Goal: Task Accomplishment & Management: Manage account settings

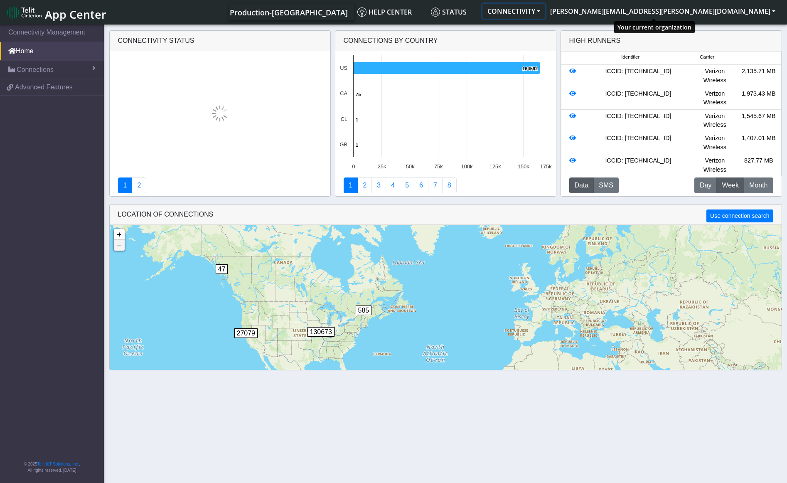
click at [545, 10] on button "CONNECTIVITY" at bounding box center [513, 11] width 63 height 15
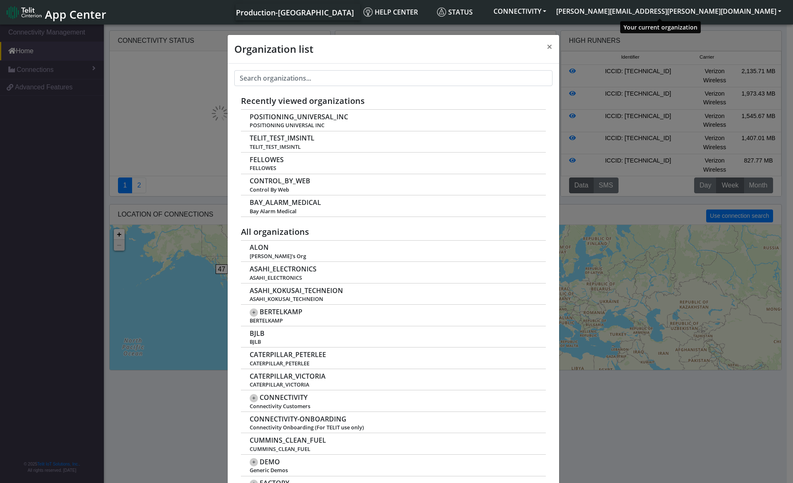
scroll to position [3, 0]
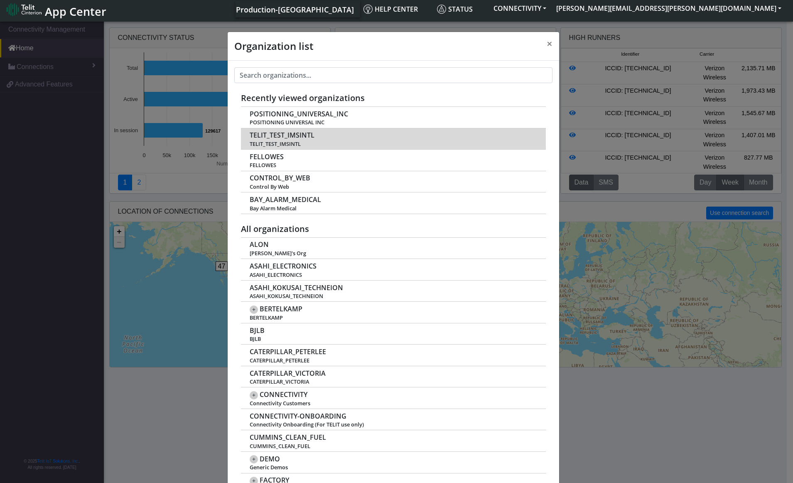
click at [312, 133] on td "TELIT_TEST_IMSINTL TELIT_TEST_IMSINTL" at bounding box center [393, 139] width 305 height 22
click at [298, 133] on span "TELIT_TEST_IMSINTL" at bounding box center [282, 135] width 65 height 8
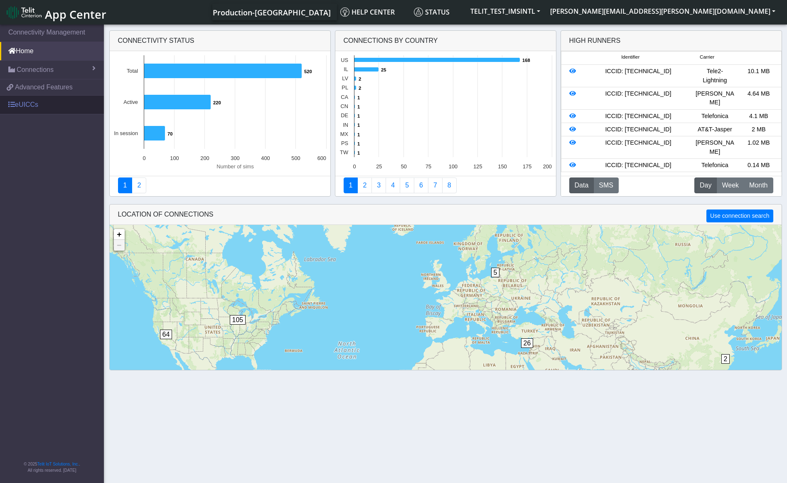
click at [31, 106] on link "eUICCs" at bounding box center [52, 105] width 104 height 18
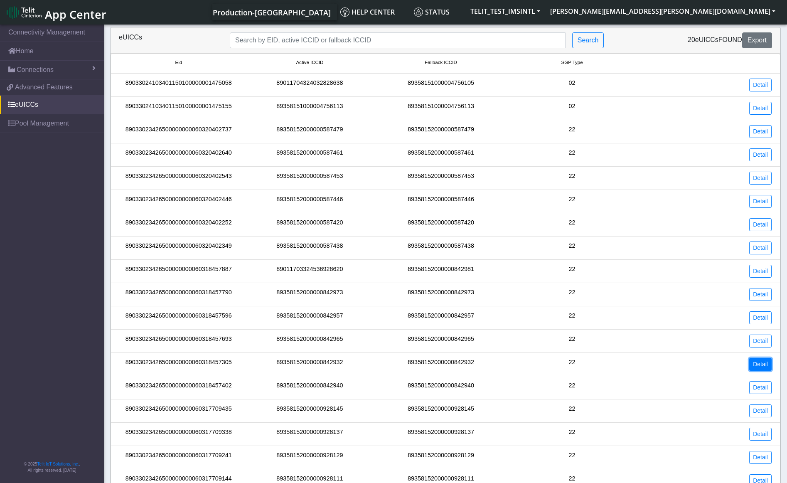
click at [760, 361] on link "Detail" at bounding box center [760, 364] width 22 height 13
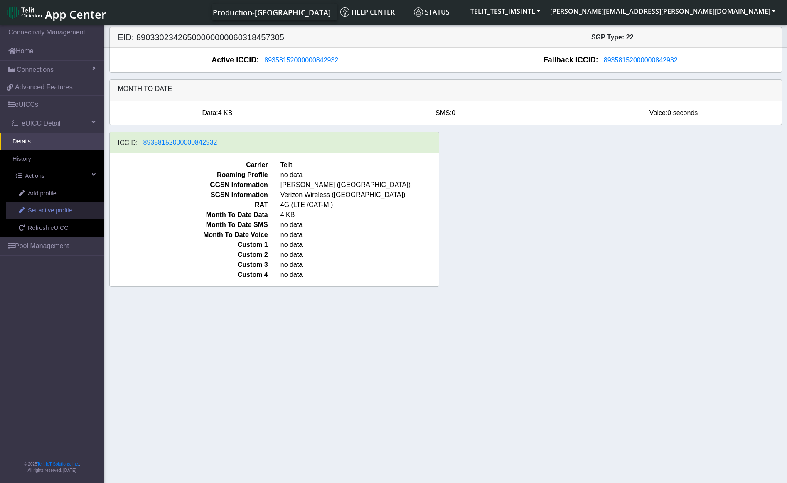
click at [49, 211] on span "Set active profile" at bounding box center [50, 210] width 44 height 9
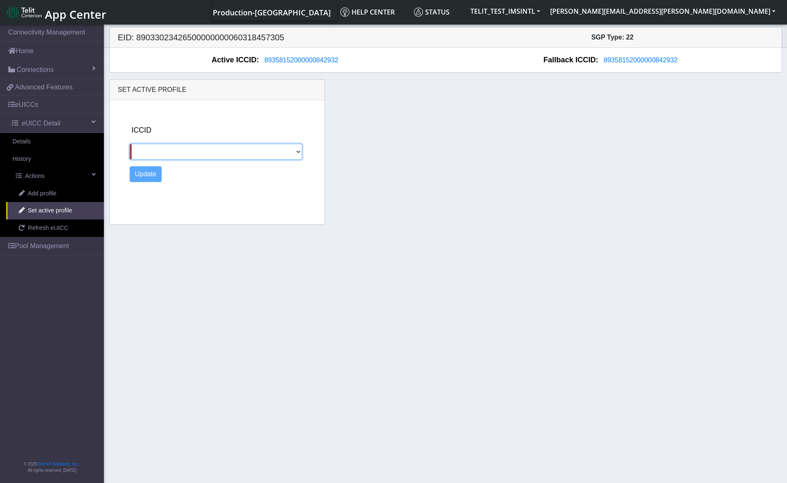
click at [207, 149] on select at bounding box center [216, 152] width 172 height 16
click at [207, 148] on select at bounding box center [216, 152] width 172 height 16
click at [177, 259] on section "Connectivity Management Home Connections List Map f4a5043b907fe1e53529e4a936738…" at bounding box center [393, 254] width 787 height 463
click at [55, 244] on link "Pool Management" at bounding box center [52, 246] width 104 height 18
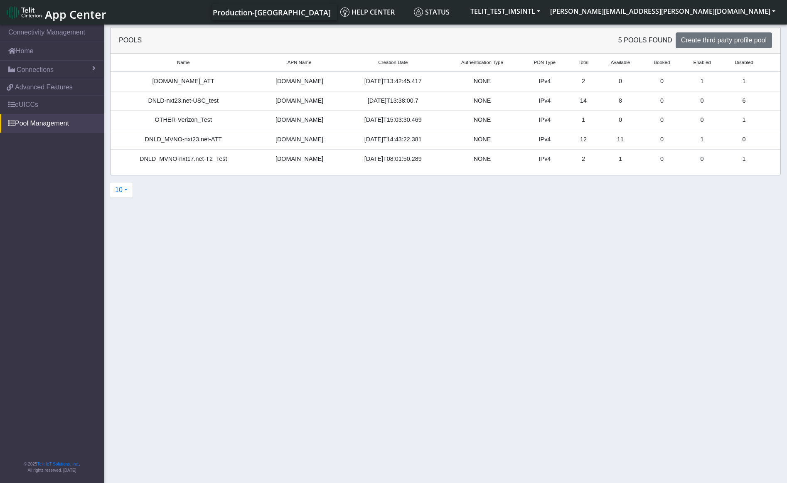
click at [182, 161] on div "DNLD_MVNO-nxt17.net-T2_Test" at bounding box center [183, 159] width 135 height 9
click at [26, 103] on link "eUICCs" at bounding box center [52, 105] width 104 height 18
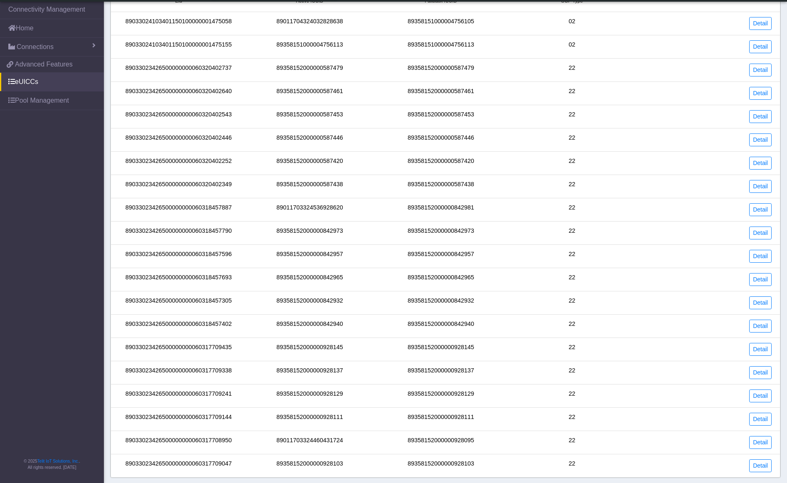
scroll to position [47, 0]
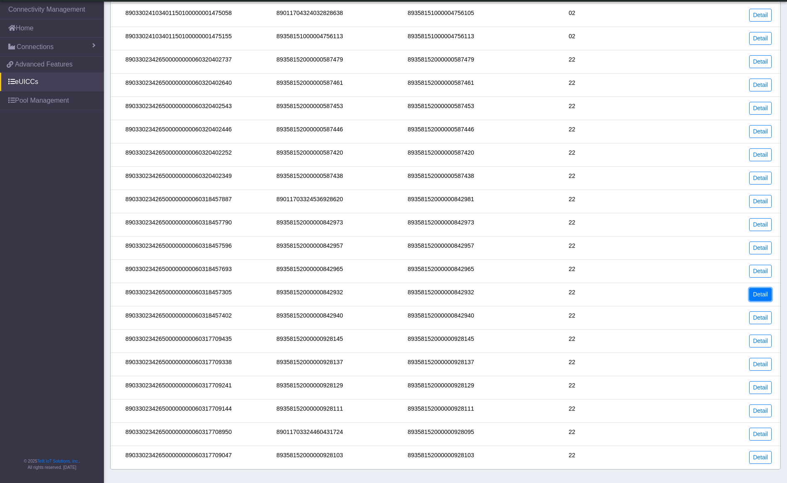
click at [758, 296] on link "Detail" at bounding box center [760, 294] width 22 height 13
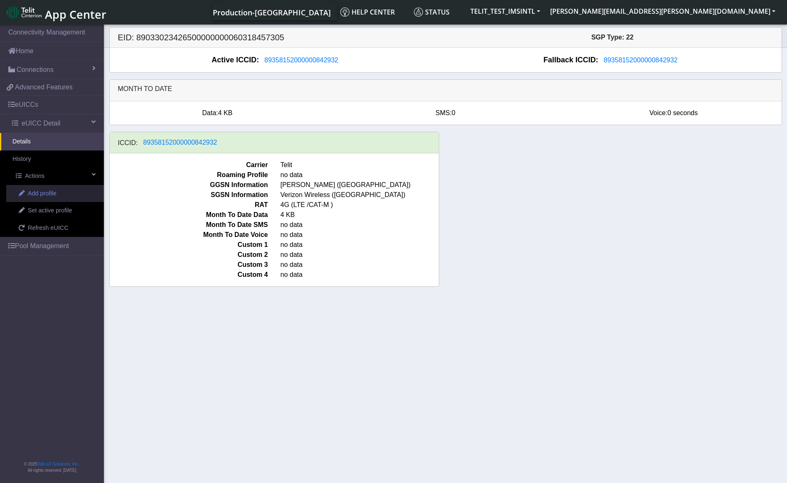
click at [35, 192] on span "Add profile" at bounding box center [42, 193] width 29 height 9
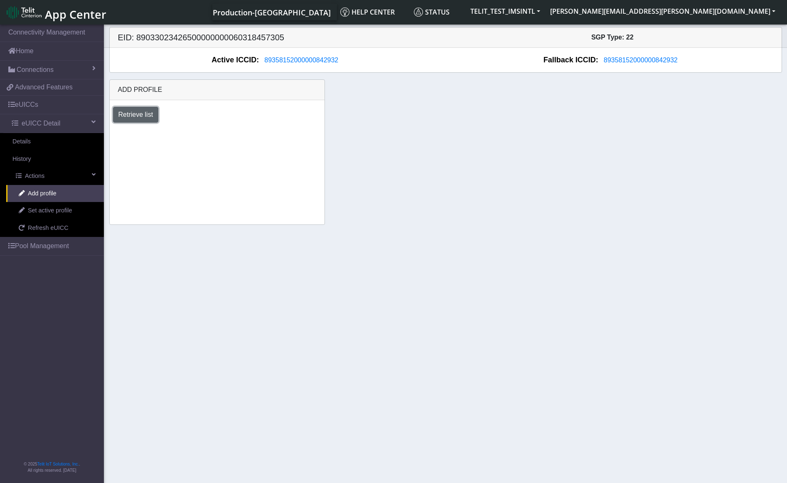
click at [148, 113] on button "Retrieve list" at bounding box center [136, 115] width 46 height 16
click at [224, 137] on select "Select profile to add OTHER-nxt23.net_ATT DNLD-nxt23.net-USC_test OTHER-Verizon…" at bounding box center [172, 137] width 118 height 16
click at [49, 244] on link "Pool Management" at bounding box center [52, 246] width 104 height 18
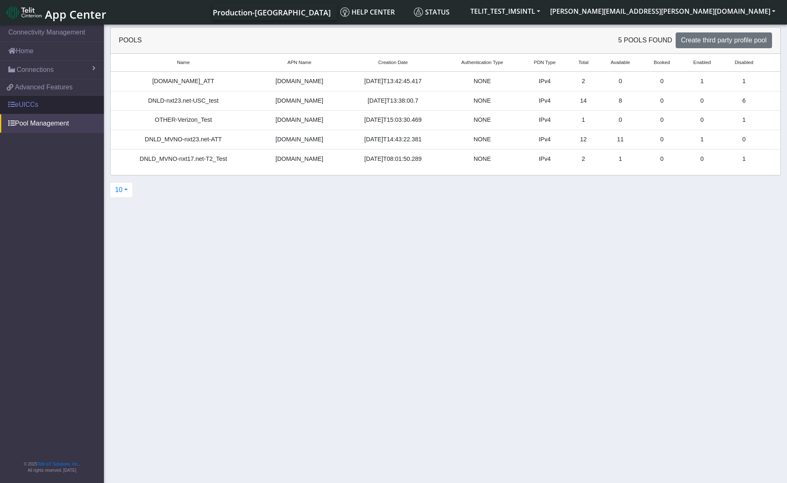
click at [37, 103] on link "eUICCs" at bounding box center [52, 105] width 104 height 18
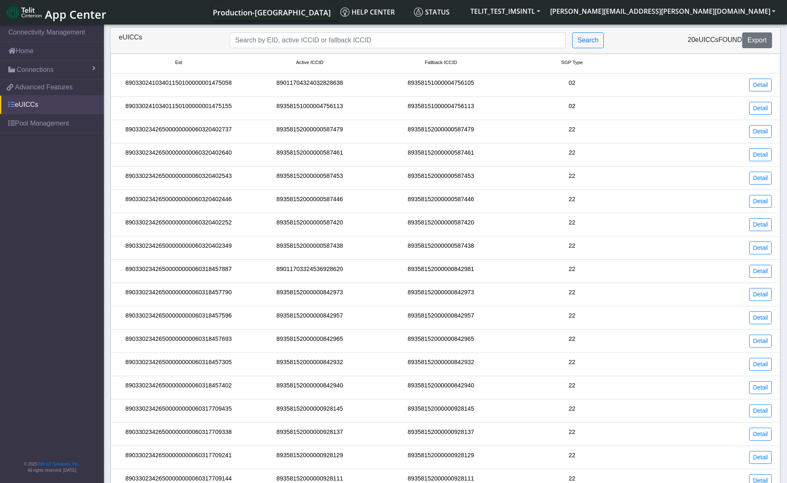
click at [37, 102] on link "eUICCs" at bounding box center [52, 105] width 104 height 18
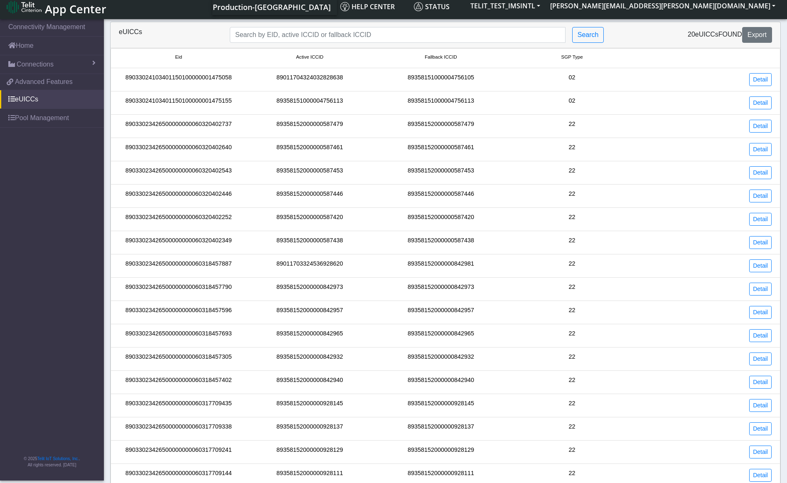
scroll to position [47, 0]
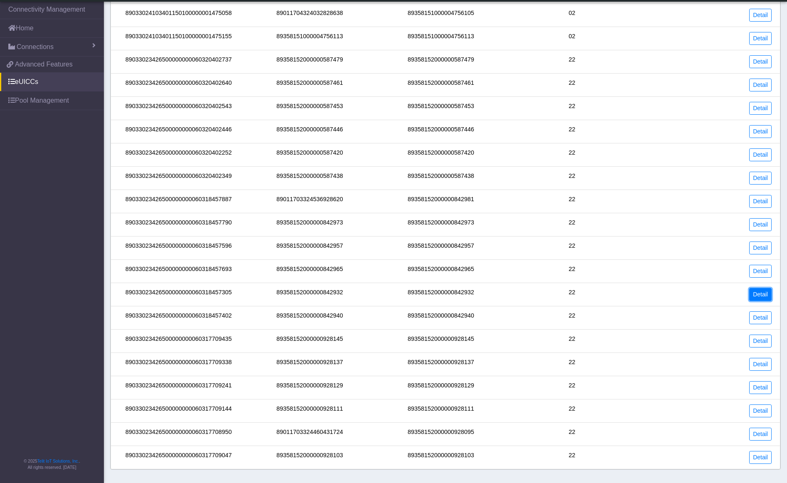
click at [763, 297] on link "Detail" at bounding box center [760, 294] width 22 height 13
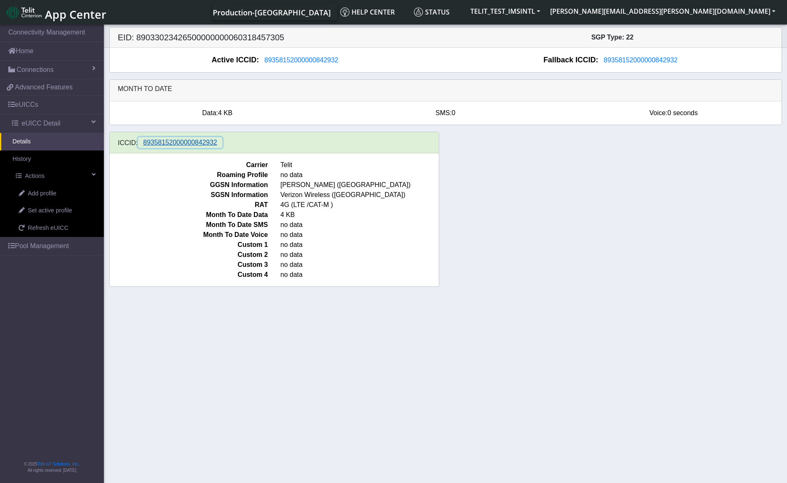
click at [181, 144] on span "89358152000000842932" at bounding box center [180, 142] width 74 height 7
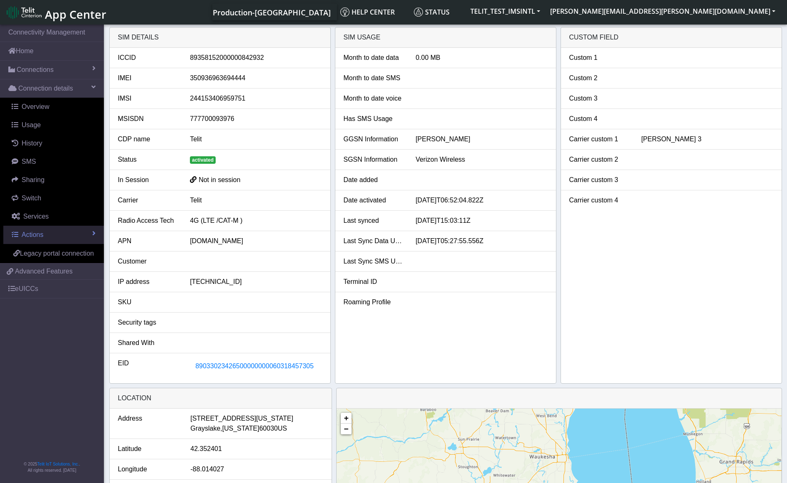
click at [90, 233] on link "Actions" at bounding box center [53, 235] width 101 height 18
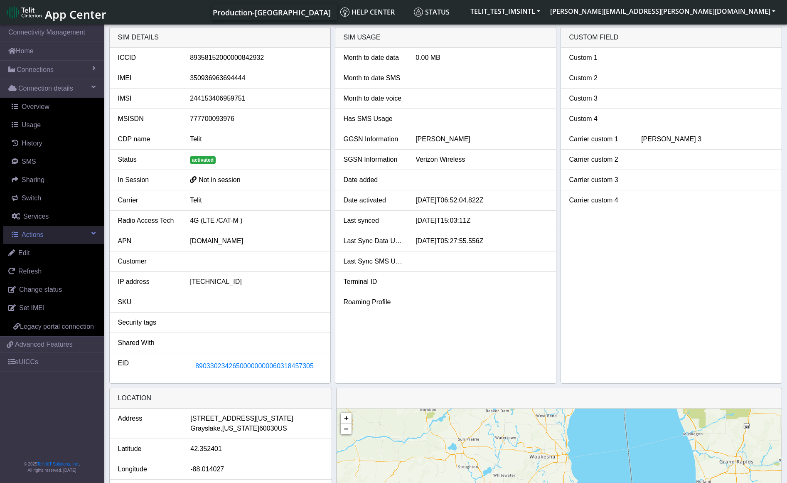
click at [92, 232] on span at bounding box center [93, 233] width 4 height 7
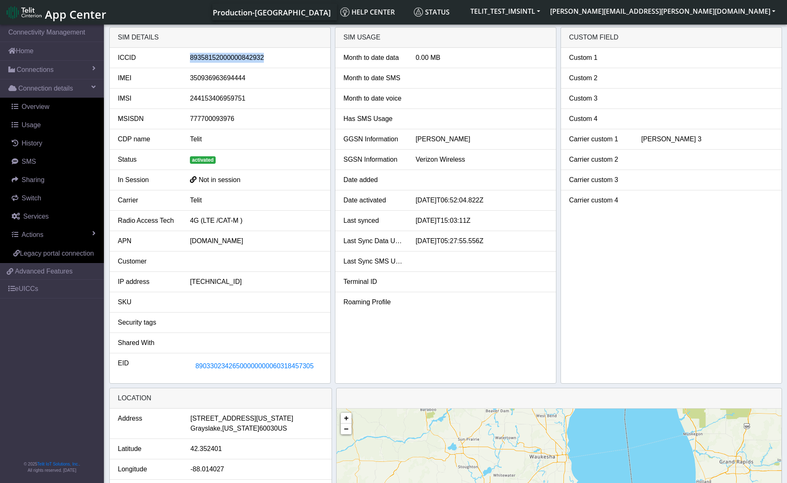
drag, startPoint x: 273, startPoint y: 58, endPoint x: 192, endPoint y: 60, distance: 81.5
click at [192, 60] on div "89358152000000842932" at bounding box center [256, 58] width 144 height 10
copy div "89358152000000842932"
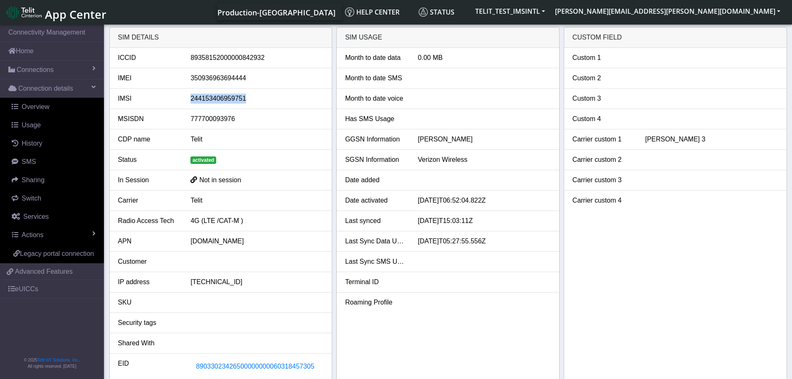
drag, startPoint x: 248, startPoint y: 102, endPoint x: 193, endPoint y: 104, distance: 55.3
click at [191, 104] on li "IMSI 244153406959751" at bounding box center [221, 99] width 222 height 20
click at [274, 105] on li "IMSI 244153406959751" at bounding box center [221, 99] width 222 height 20
click at [28, 288] on link "eUICCs" at bounding box center [52, 289] width 104 height 18
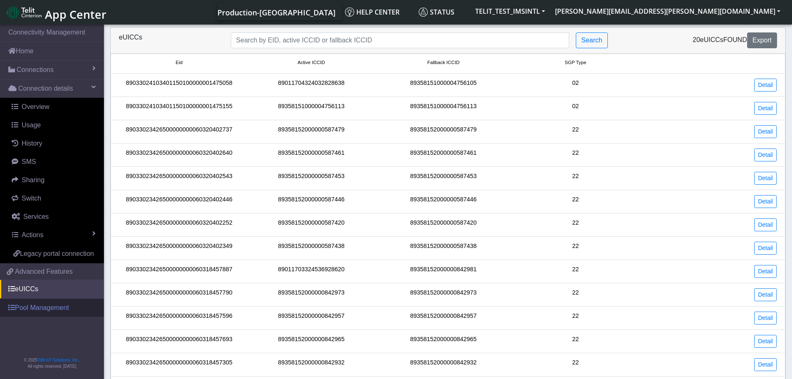
click at [35, 311] on link "Pool Management" at bounding box center [52, 307] width 104 height 18
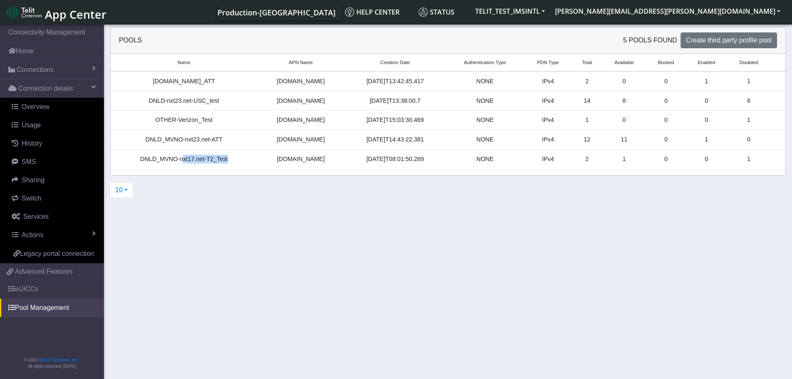
drag, startPoint x: 233, startPoint y: 160, endPoint x: 184, endPoint y: 164, distance: 49.2
click at [184, 164] on td "DNLD_MVNO-nxt17.net-T2_Test" at bounding box center [184, 158] width 147 height 19
click at [582, 159] on td "2" at bounding box center [587, 158] width 30 height 19
drag, startPoint x: 240, startPoint y: 162, endPoint x: 180, endPoint y: 165, distance: 59.9
click at [180, 165] on td "DNLD_MVNO-nxt17.net-T2_Test" at bounding box center [184, 158] width 147 height 19
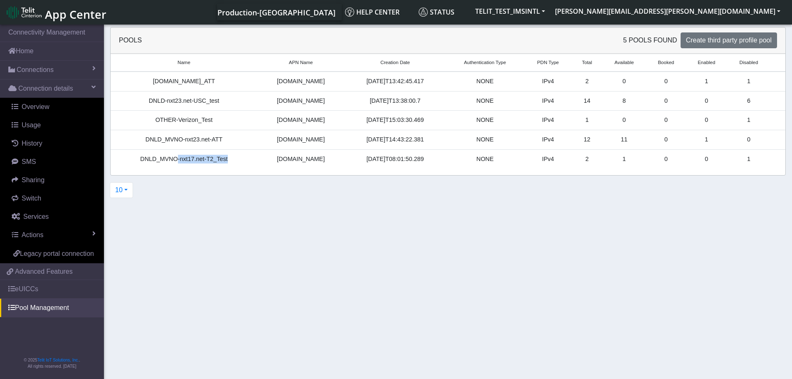
click at [192, 167] on td "DNLD_MVNO-nxt17.net-T2_Test" at bounding box center [184, 158] width 147 height 19
drag, startPoint x: 577, startPoint y: 161, endPoint x: 581, endPoint y: 160, distance: 4.2
click at [581, 160] on td "2" at bounding box center [587, 158] width 30 height 19
click at [620, 158] on td "1" at bounding box center [624, 158] width 44 height 19
click at [623, 161] on td "1" at bounding box center [624, 158] width 44 height 19
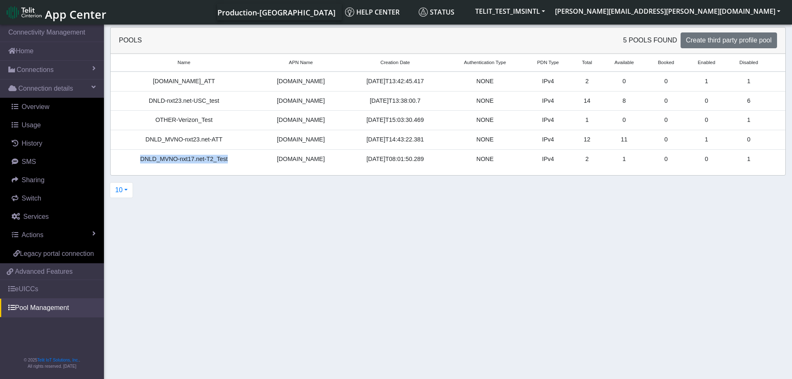
drag, startPoint x: 231, startPoint y: 160, endPoint x: 136, endPoint y: 166, distance: 95.4
click at [136, 166] on td "DNLD_MVNO-nxt17.net-T2_Test" at bounding box center [184, 158] width 147 height 19
click at [24, 290] on link "eUICCs" at bounding box center [52, 289] width 104 height 18
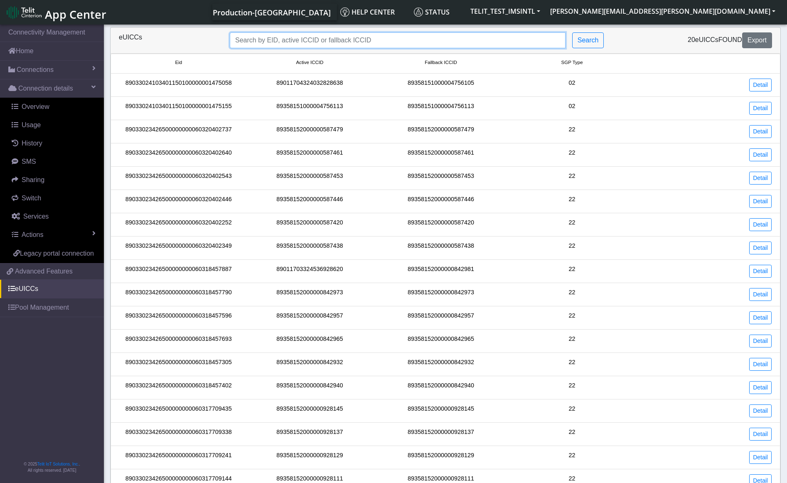
click at [293, 41] on input "Search..." at bounding box center [398, 40] width 336 height 16
paste input "89033023426500000000060318457305"
type input "89033023426500000000060318457305"
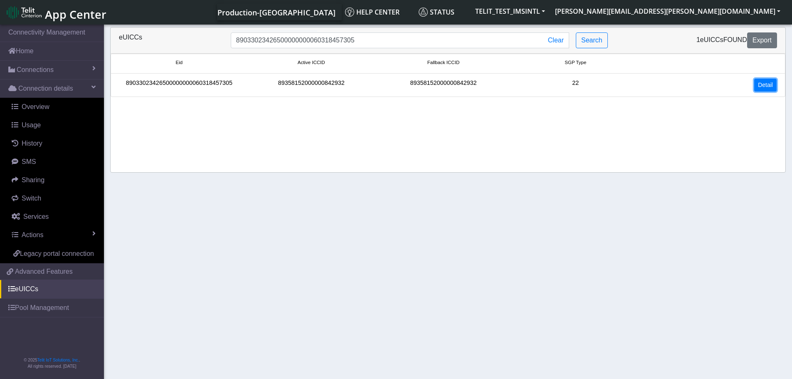
click at [772, 86] on link "Detail" at bounding box center [765, 85] width 22 height 13
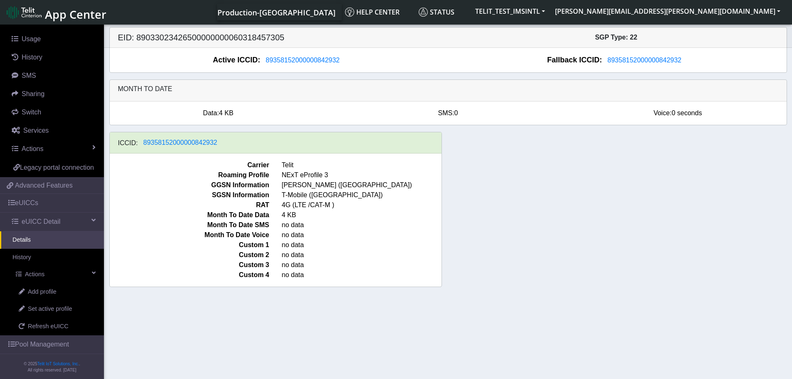
scroll to position [100, 0]
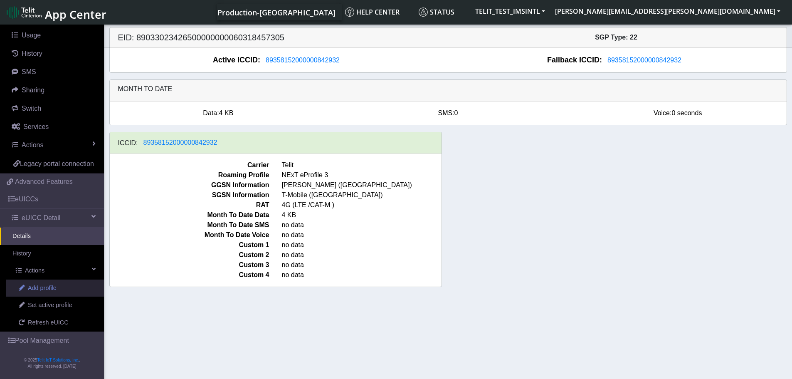
click at [49, 288] on span "Add profile" at bounding box center [42, 287] width 29 height 9
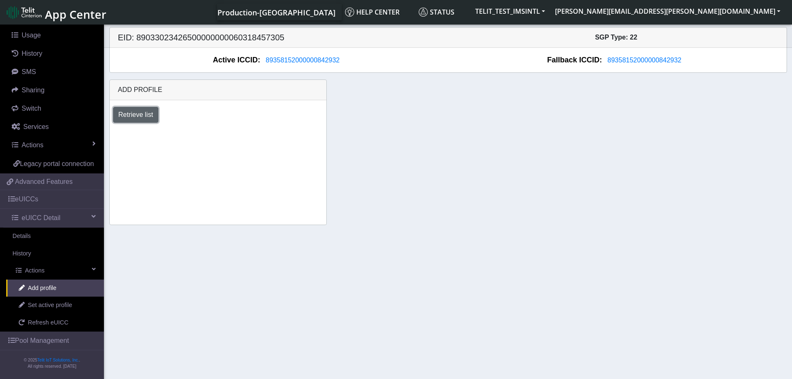
click at [145, 115] on button "Retrieve list" at bounding box center [136, 115] width 46 height 16
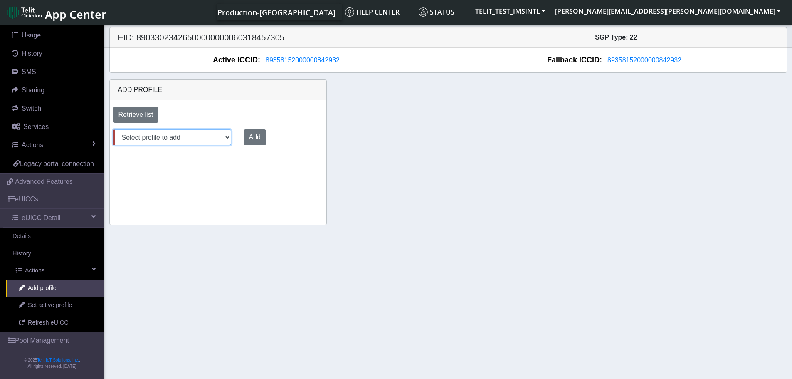
click at [225, 138] on select "Select profile to add OTHER-nxt23.net_ATT DNLD-nxt23.net-USC_test OTHER-Verizon…" at bounding box center [172, 137] width 118 height 16
select select "fc5fbded-69fd-48db-a2da-046a70f7ae96"
click at [113, 129] on select "Select profile to add OTHER-nxt23.net_ATT DNLD-nxt23.net-USC_test OTHER-Verizon…" at bounding box center [172, 137] width 118 height 16
click at [249, 138] on button "Add" at bounding box center [253, 137] width 22 height 16
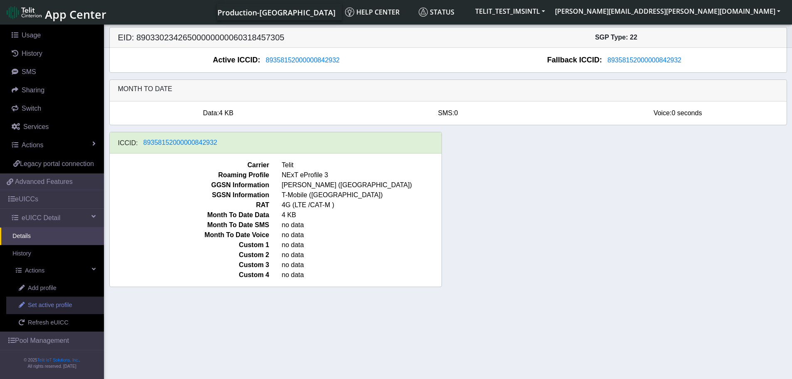
click at [68, 306] on span "Set active profile" at bounding box center [50, 304] width 44 height 9
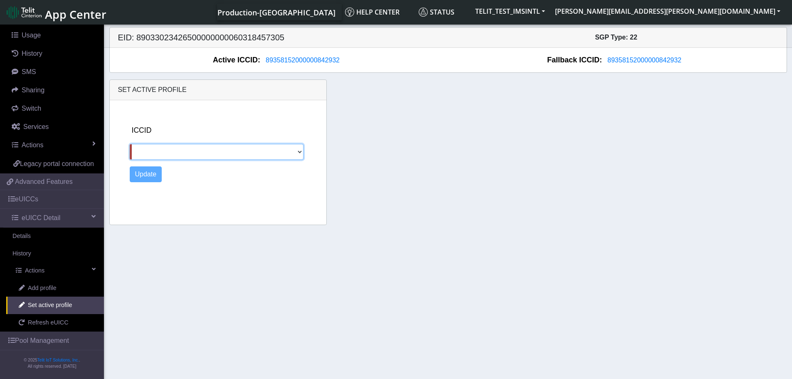
click at [299, 151] on select at bounding box center [217, 152] width 174 height 16
click at [298, 153] on select at bounding box center [217, 152] width 174 height 16
click at [362, 147] on div "Set active profile ICCID Update" at bounding box center [448, 151] width 690 height 145
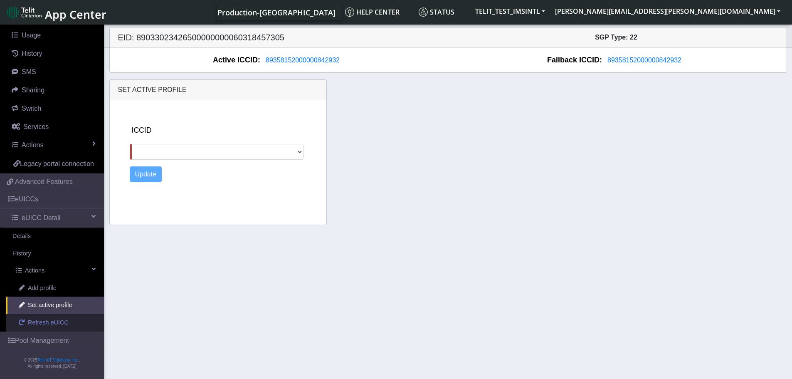
click at [59, 323] on span "Refresh eUICC" at bounding box center [48, 322] width 41 height 9
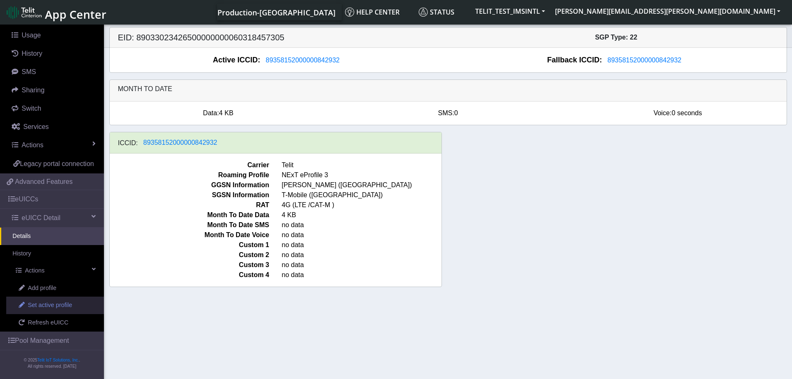
click at [70, 307] on span "Set active profile" at bounding box center [50, 304] width 44 height 9
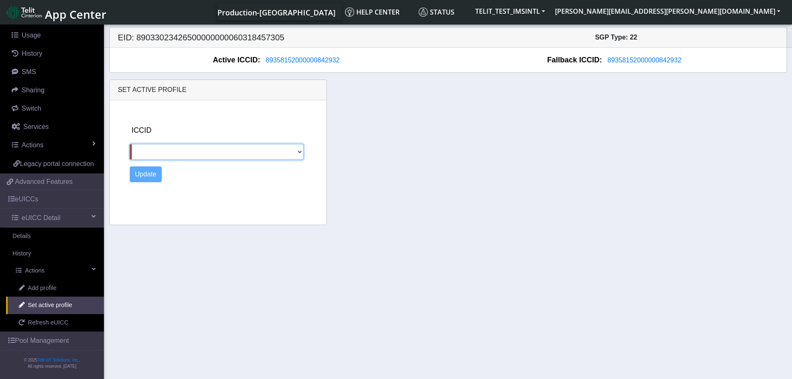
click at [298, 152] on select at bounding box center [217, 152] width 174 height 16
click at [411, 157] on div "Set active profile ICCID Update" at bounding box center [448, 151] width 690 height 145
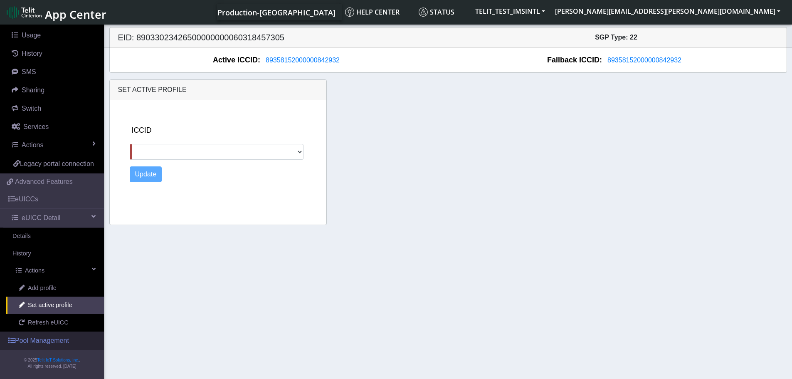
click at [57, 341] on link "Pool Management" at bounding box center [52, 340] width 104 height 18
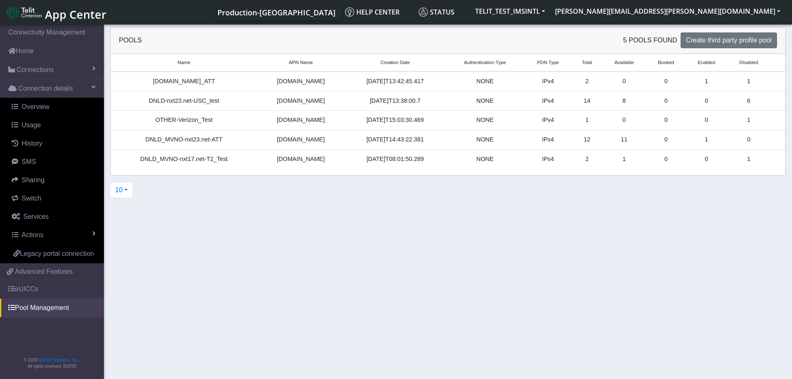
click at [619, 160] on td "1" at bounding box center [624, 158] width 44 height 19
click at [42, 290] on link "eUICCs" at bounding box center [52, 289] width 104 height 18
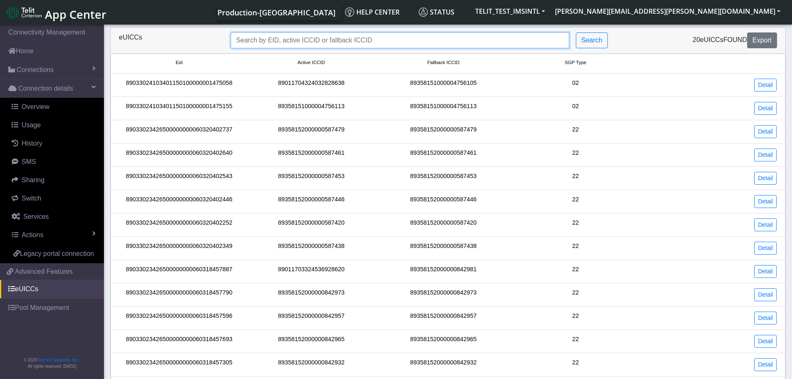
click at [374, 38] on input "Search..." at bounding box center [400, 40] width 338 height 16
paste input "89033023426500000000060318457305"
type input "89033023426500000000060318457305"
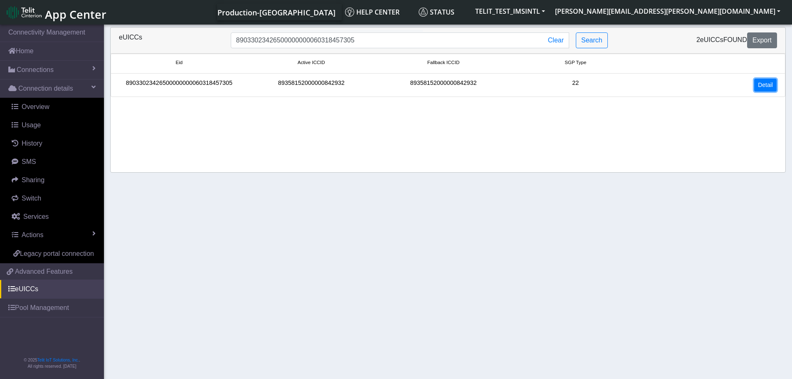
click at [772, 86] on link "Detail" at bounding box center [765, 85] width 22 height 13
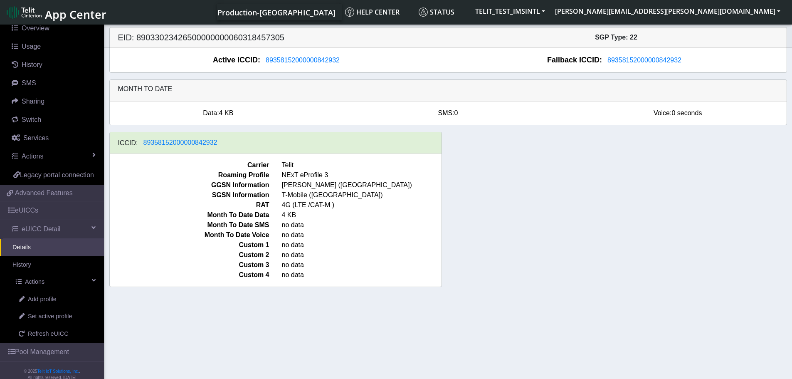
scroll to position [100, 0]
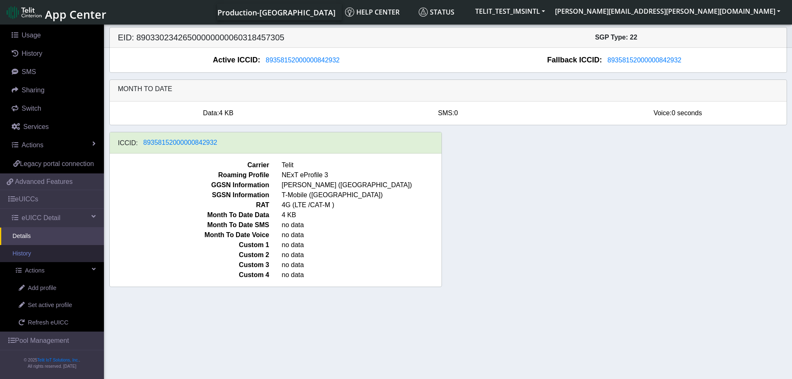
click at [37, 252] on link "History" at bounding box center [52, 253] width 104 height 17
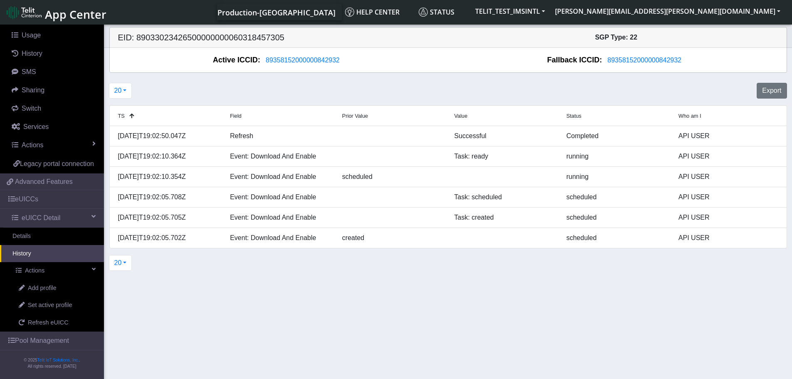
click at [396, 287] on section "Connectivity Management Home Connections List Map Connection details Overview U…" at bounding box center [396, 202] width 792 height 359
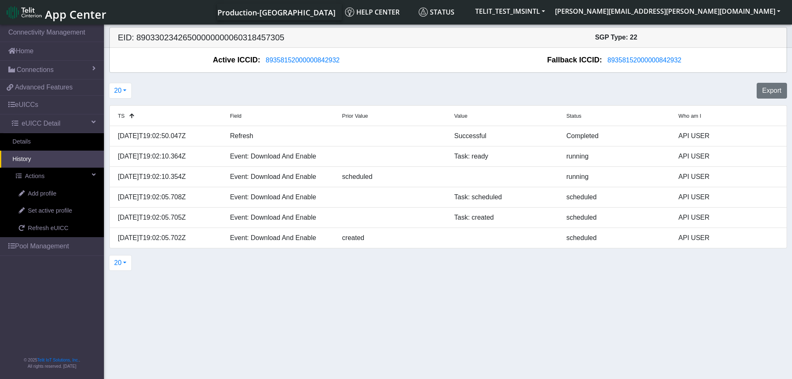
click at [517, 276] on section "Connectivity Management Home Connections List Map f4a5043b907fe1e53529e4a936738…" at bounding box center [396, 202] width 792 height 359
click at [48, 212] on span "Set active profile" at bounding box center [50, 210] width 44 height 9
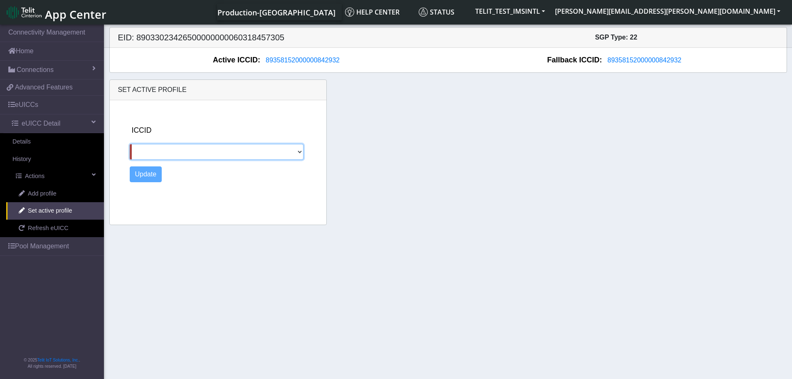
click at [296, 151] on select at bounding box center [217, 152] width 174 height 16
click at [298, 152] on select at bounding box center [217, 152] width 174 height 16
click at [299, 153] on select at bounding box center [217, 152] width 174 height 16
click at [478, 150] on div "Set active profile ICCID Update" at bounding box center [448, 151] width 690 height 145
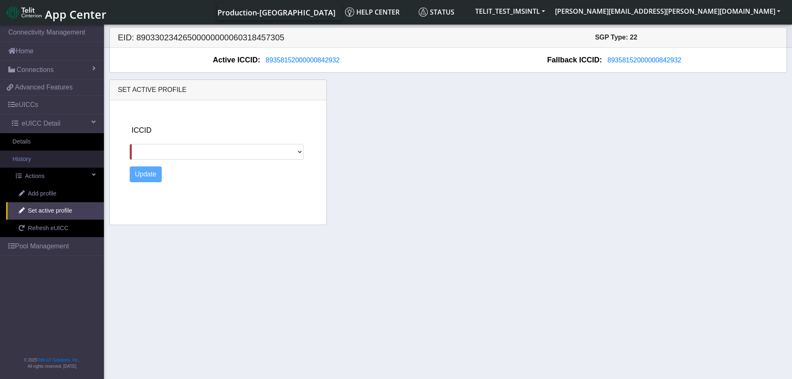
click at [34, 159] on link "History" at bounding box center [52, 158] width 104 height 17
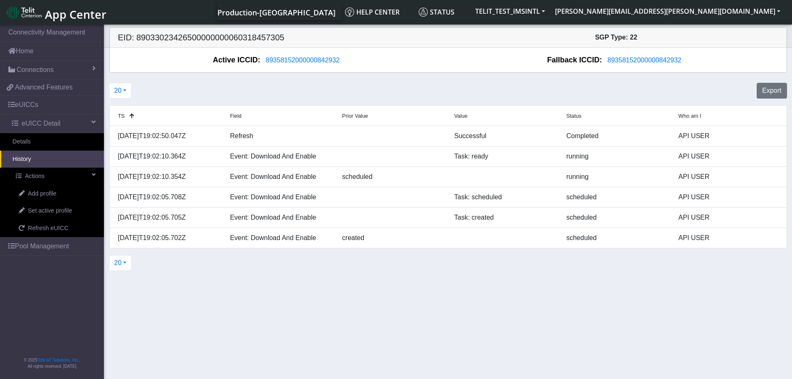
drag, startPoint x: 303, startPoint y: 290, endPoint x: 298, endPoint y: 284, distance: 7.4
click at [303, 289] on section "Connectivity Management Home Connections List Map f4a5043b907fe1e53529e4a936738…" at bounding box center [396, 202] width 792 height 359
click at [42, 248] on link "Pool Management" at bounding box center [52, 246] width 104 height 18
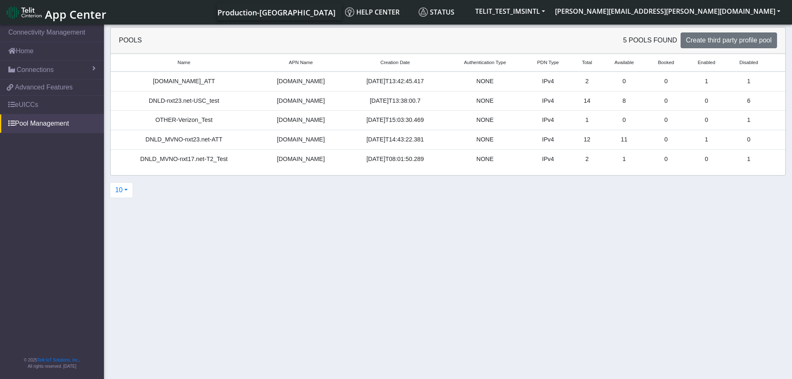
click at [40, 242] on nav "Connectivity Management Home Connections List Map f4a5043b907fe1e53529e4a936738…" at bounding box center [52, 202] width 104 height 359
click at [23, 104] on link "eUICCs" at bounding box center [52, 105] width 104 height 18
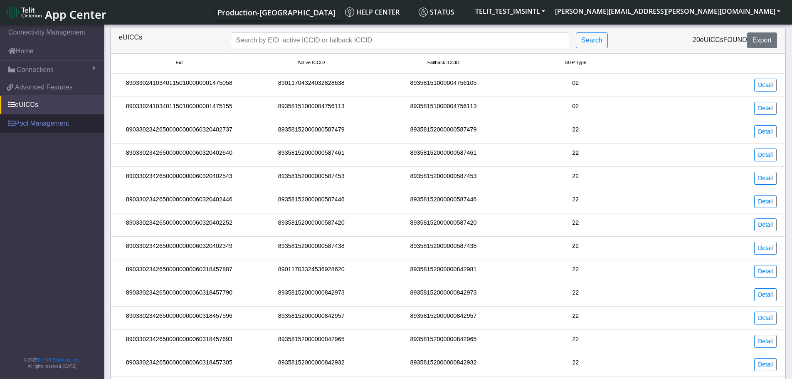
click at [35, 119] on link "Pool Management" at bounding box center [52, 123] width 104 height 18
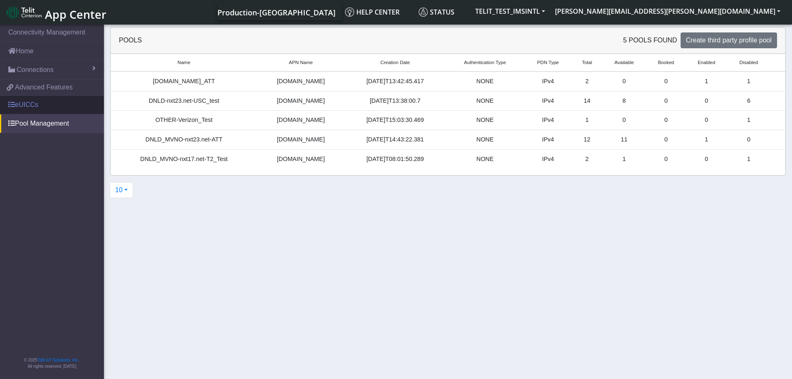
click at [34, 107] on link "eUICCs" at bounding box center [52, 105] width 104 height 18
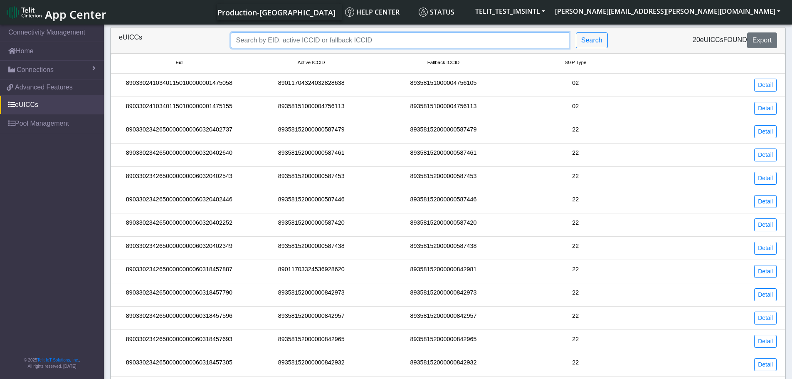
click at [412, 37] on input "Search..." at bounding box center [400, 40] width 338 height 16
paste input "89033023426500000000060318457305"
type input "89033023426500000000060318457305"
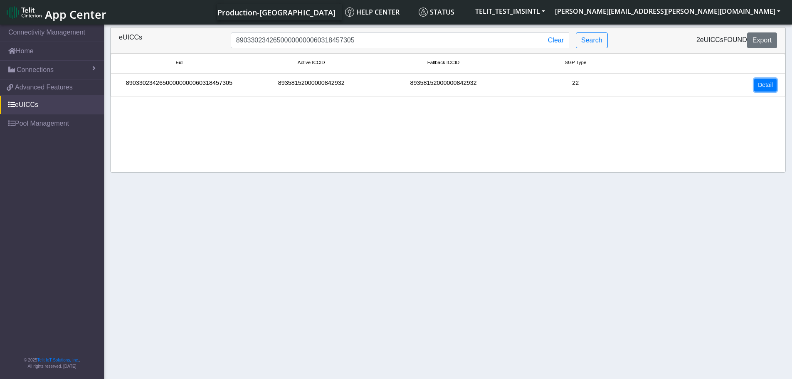
click at [769, 83] on link "Detail" at bounding box center [765, 85] width 22 height 13
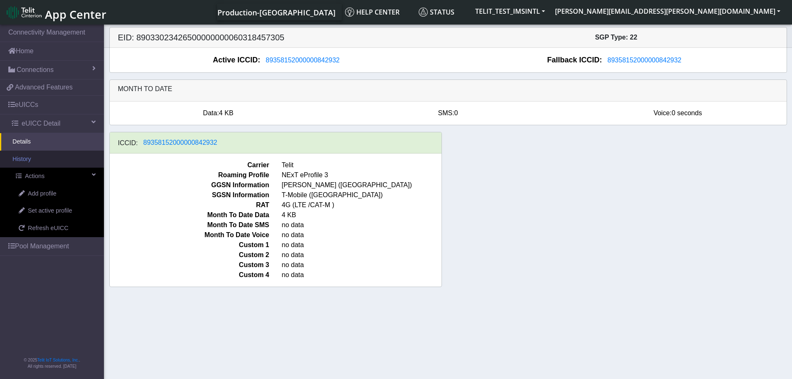
click at [34, 162] on link "History" at bounding box center [52, 158] width 104 height 17
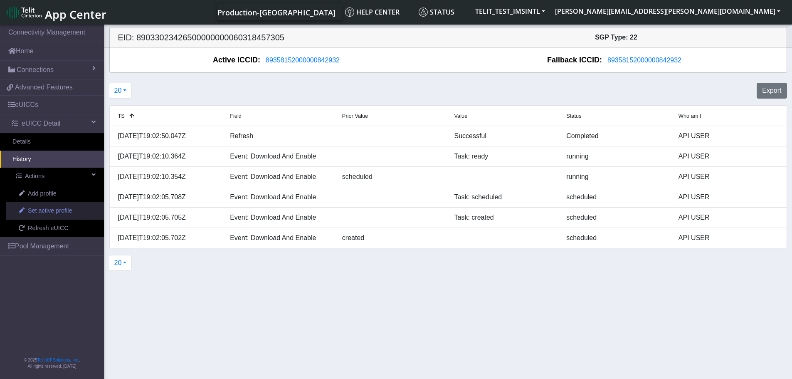
click at [64, 213] on span "Set active profile" at bounding box center [50, 210] width 44 height 9
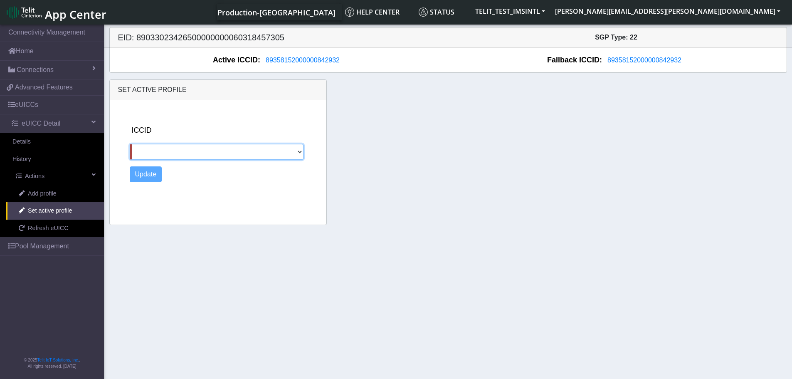
click at [191, 154] on select at bounding box center [217, 152] width 174 height 16
click at [312, 146] on div "ICCID" at bounding box center [226, 142] width 193 height 35
click at [302, 150] on select at bounding box center [217, 152] width 174 height 16
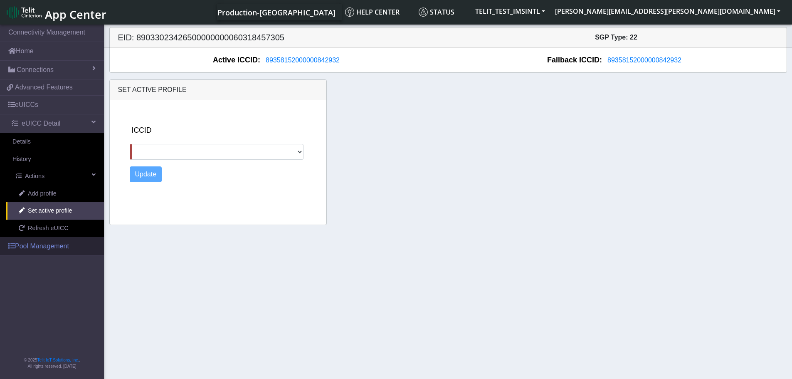
click at [52, 244] on link "Pool Management" at bounding box center [52, 246] width 104 height 18
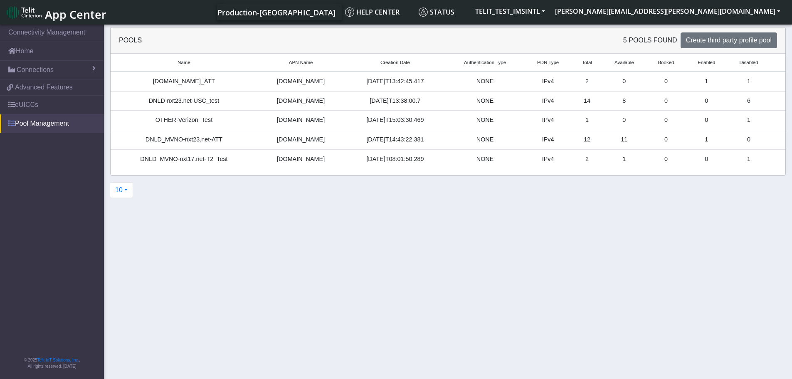
click at [62, 130] on link "Pool Management" at bounding box center [52, 123] width 104 height 18
click at [41, 111] on link "eUICCs" at bounding box center [52, 105] width 104 height 18
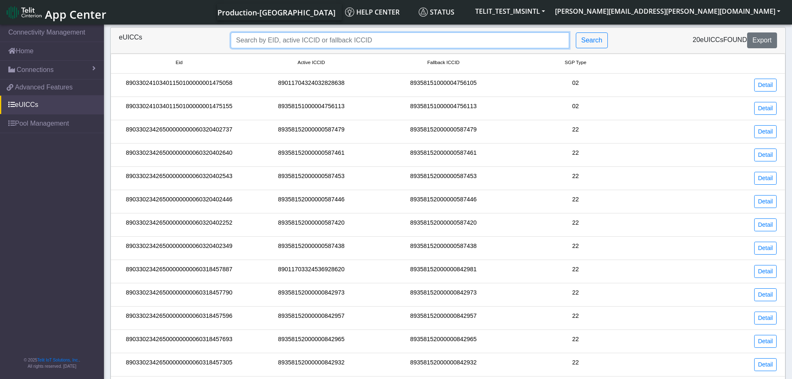
click at [324, 38] on input "Search..." at bounding box center [400, 40] width 338 height 16
paste input "89033023426500000000060318457305"
type input "89033023426500000000060318457305"
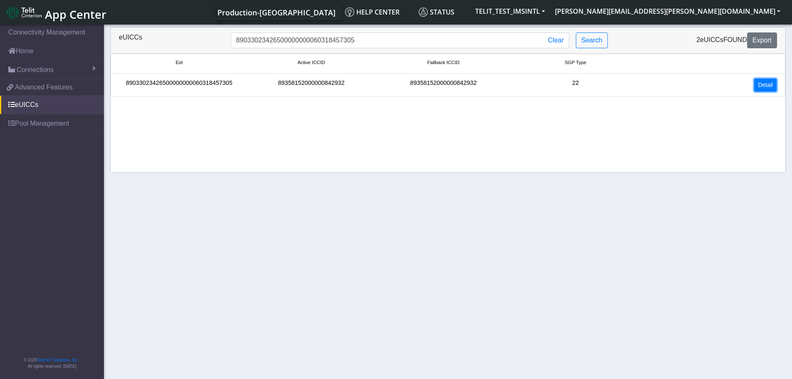
click at [756, 80] on link "Detail" at bounding box center [765, 85] width 22 height 13
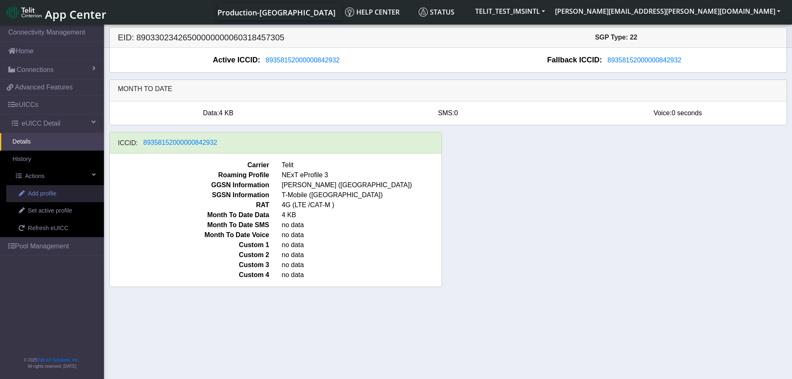
click at [48, 193] on span "Add profile" at bounding box center [42, 193] width 29 height 9
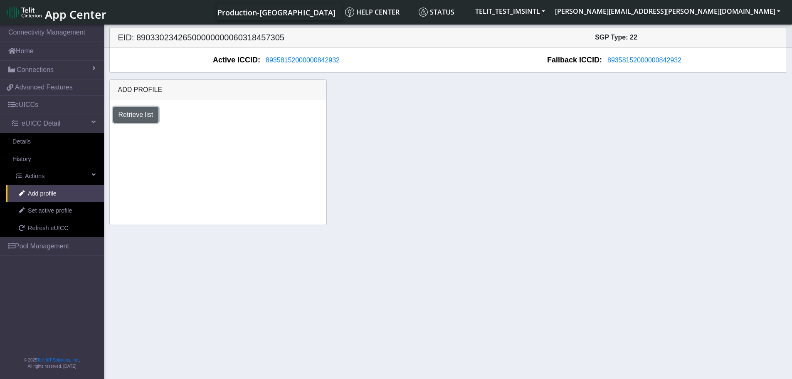
click at [135, 111] on button "Retrieve list" at bounding box center [136, 115] width 46 height 16
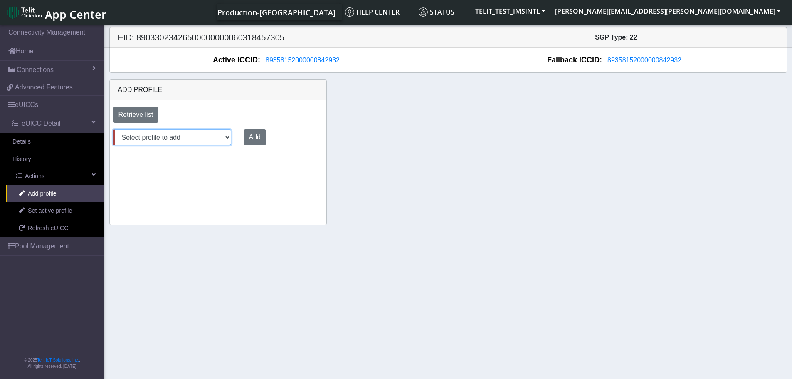
click at [227, 138] on select "Select profile to add OTHER-nxt23.net_ATT DNLD-nxt23.net-USC_test OTHER-Verizon…" at bounding box center [172, 137] width 118 height 16
select select "fc5fbded-69fd-48db-a2da-046a70f7ae96"
click at [113, 129] on select "Select profile to add OTHER-nxt23.net_ATT DNLD-nxt23.net-USC_test OTHER-Verizon…" at bounding box center [172, 137] width 118 height 16
click at [253, 139] on button "Add" at bounding box center [253, 137] width 22 height 16
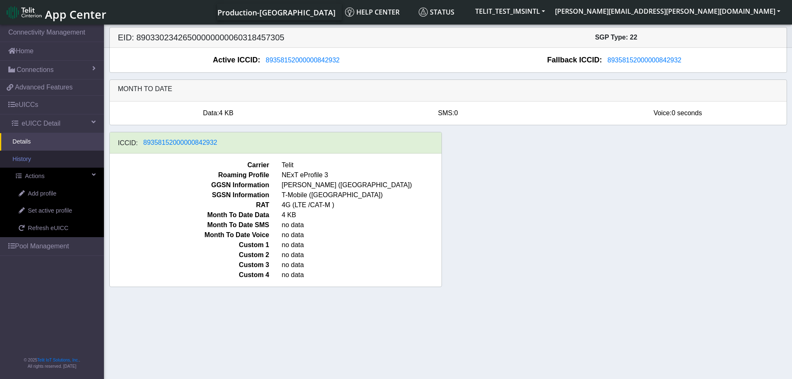
click at [36, 162] on link "History" at bounding box center [52, 158] width 104 height 17
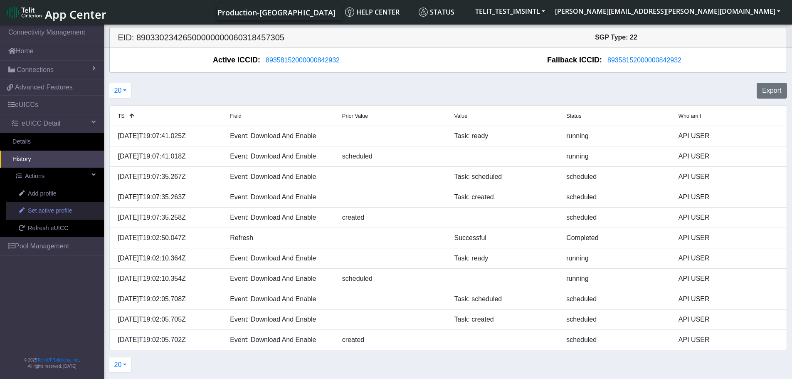
click at [59, 213] on span "Set active profile" at bounding box center [50, 210] width 44 height 9
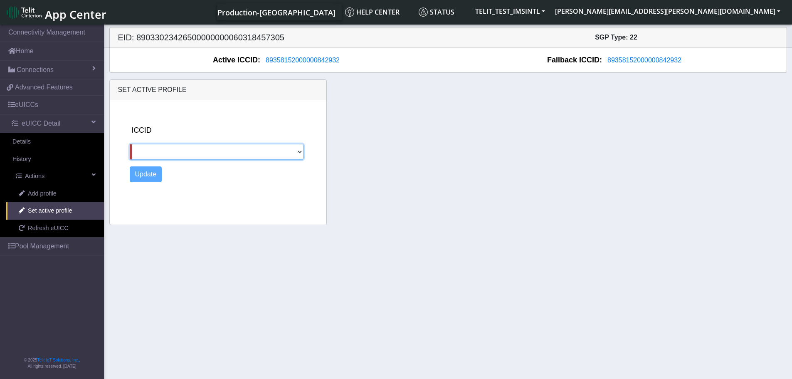
click at [207, 158] on select at bounding box center [217, 152] width 174 height 16
click at [206, 157] on select at bounding box center [217, 152] width 174 height 16
click at [207, 156] on select at bounding box center [217, 152] width 174 height 16
click at [399, 156] on div "Set active profile ICCID Update" at bounding box center [448, 151] width 690 height 145
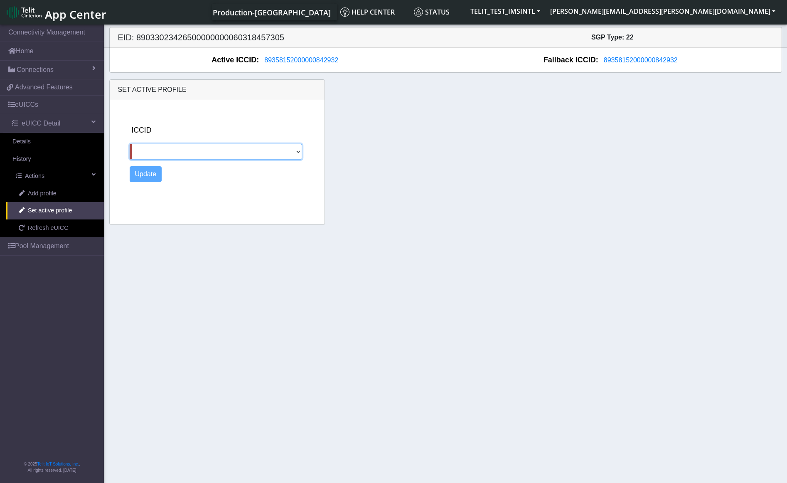
click at [301, 153] on select at bounding box center [216, 152] width 172 height 16
click at [62, 197] on link "Add profile" at bounding box center [55, 193] width 98 height 17
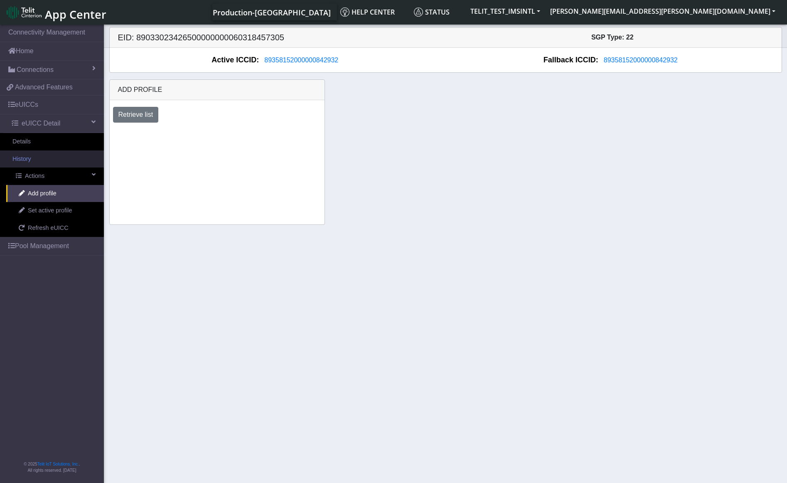
click at [48, 159] on link "History" at bounding box center [52, 158] width 104 height 17
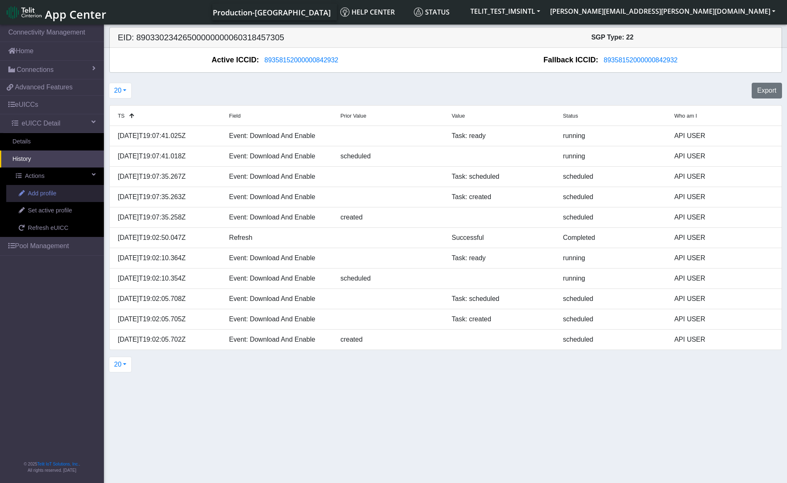
click at [51, 193] on span "Add profile" at bounding box center [42, 193] width 29 height 9
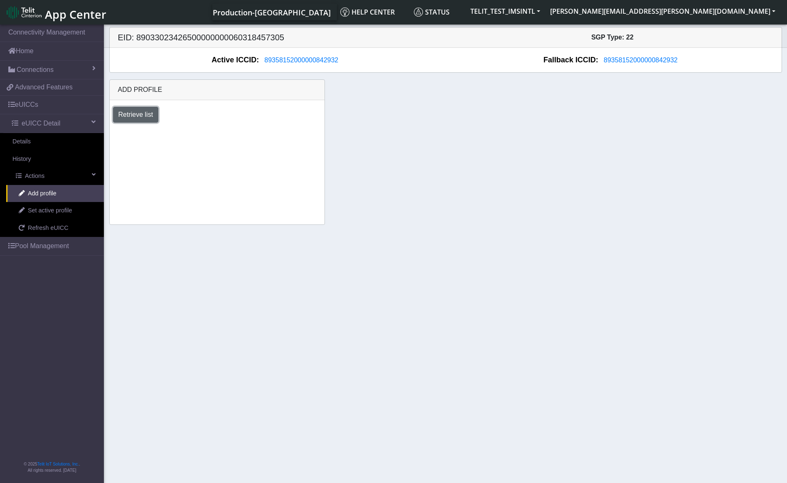
click at [149, 113] on button "Retrieve list" at bounding box center [136, 115] width 46 height 16
click at [223, 135] on select "Select profile to add OTHER-nxt23.net_ATT DNLD-nxt23.net-USC_test OTHER-Verizon…" at bounding box center [172, 137] width 118 height 16
click at [388, 167] on div "Add profile Retrieve list Select profile to add OTHER-nxt23.net_ATT DNLD-nxt23.…" at bounding box center [445, 151] width 685 height 145
click at [62, 211] on span "Set active profile" at bounding box center [50, 210] width 44 height 9
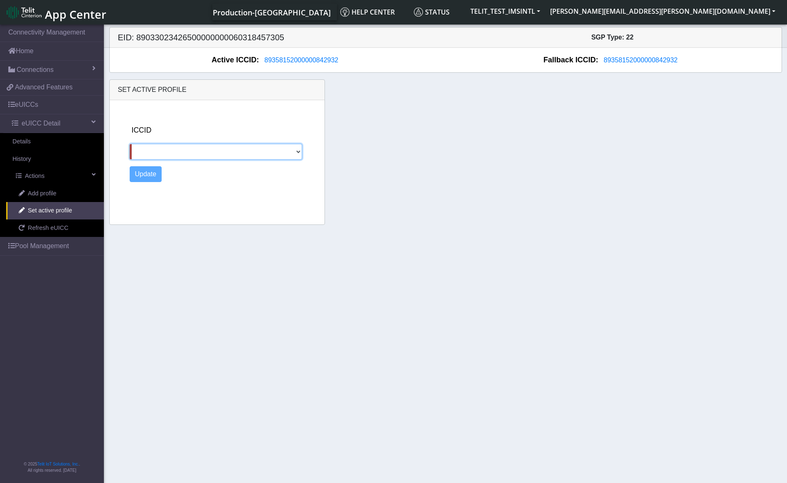
click at [205, 150] on select at bounding box center [216, 152] width 172 height 16
click at [301, 151] on select at bounding box center [216, 152] width 172 height 16
click at [60, 195] on link "Add profile" at bounding box center [55, 193] width 98 height 17
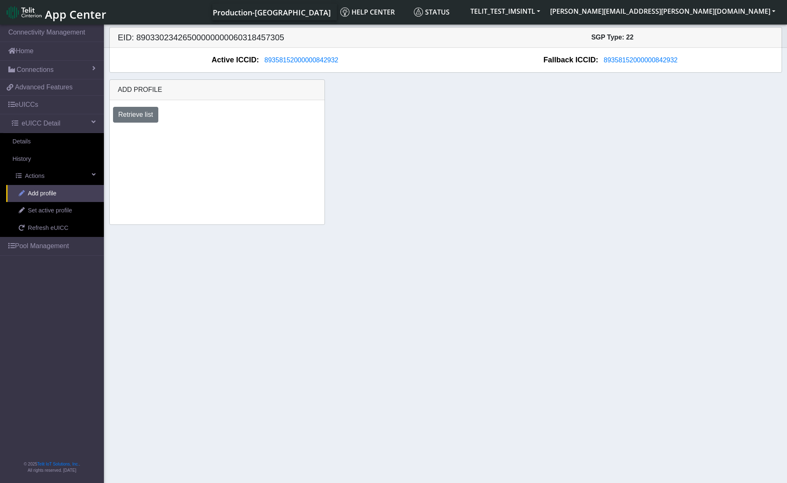
click at [46, 192] on span "Add profile" at bounding box center [42, 193] width 29 height 9
click at [62, 196] on link "Add profile" at bounding box center [55, 193] width 98 height 17
click at [143, 111] on button "Retrieve list" at bounding box center [136, 115] width 46 height 16
click at [413, 138] on div "Add profile Retrieve list Select profile to add OTHER-nxt23.net_ATT DNLD-nxt23.…" at bounding box center [445, 151] width 685 height 145
click at [50, 247] on link "Pool Management" at bounding box center [52, 246] width 104 height 18
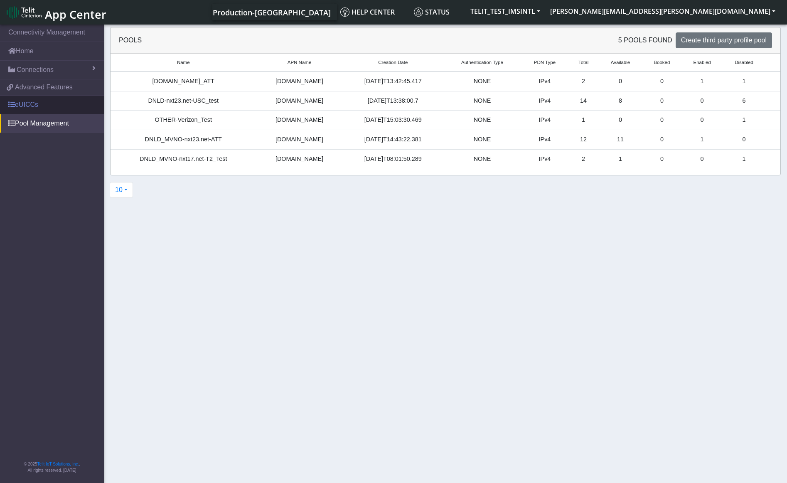
click at [35, 106] on link "eUICCs" at bounding box center [52, 105] width 104 height 18
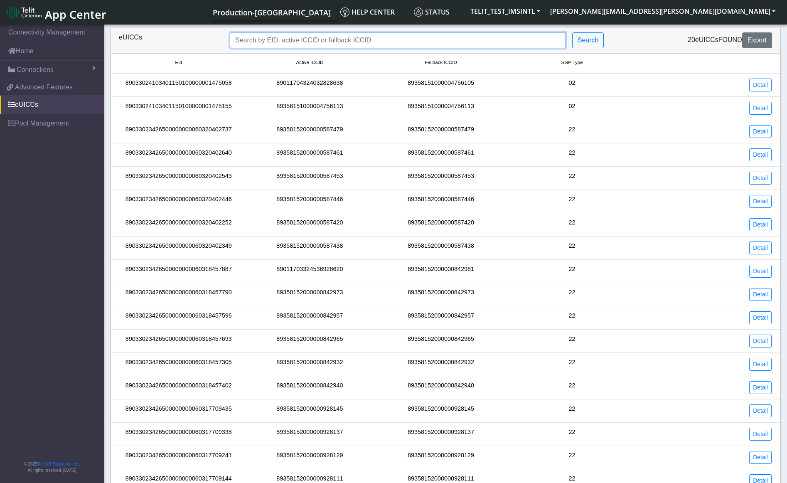
click at [396, 37] on input "Search..." at bounding box center [398, 40] width 336 height 16
paste input "89033023426500000000060318457305"
type input "89033023426500000000060318457305"
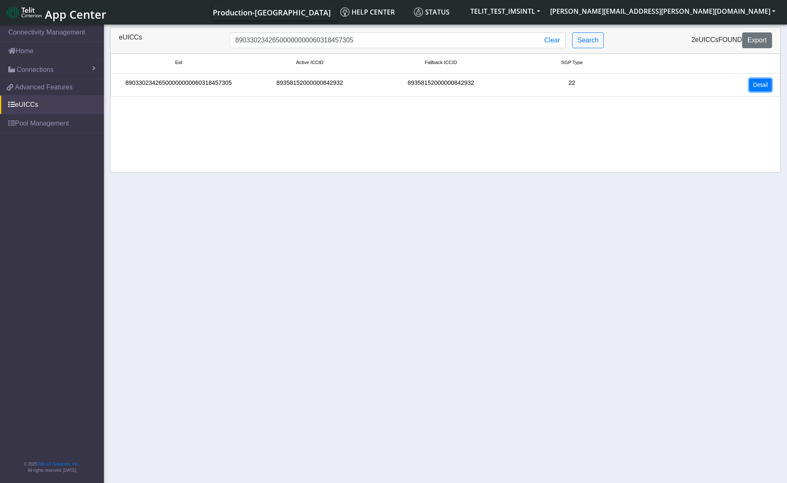
click at [762, 86] on link "Detail" at bounding box center [760, 85] width 22 height 13
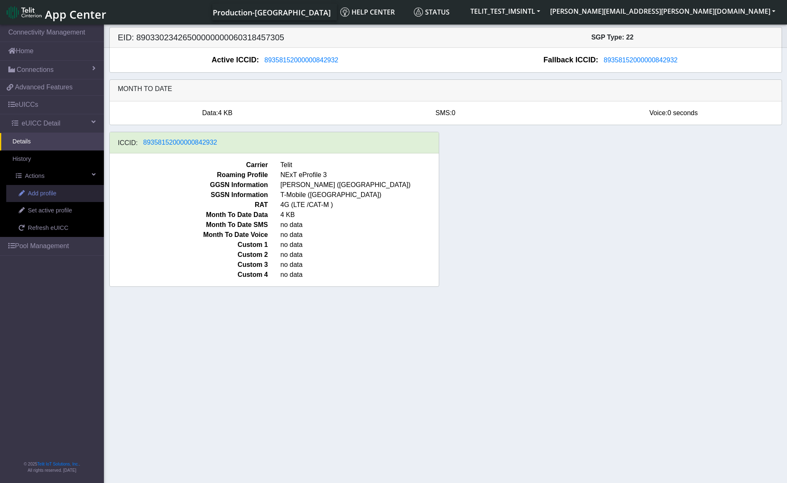
click at [56, 195] on span "Add profile" at bounding box center [42, 193] width 29 height 9
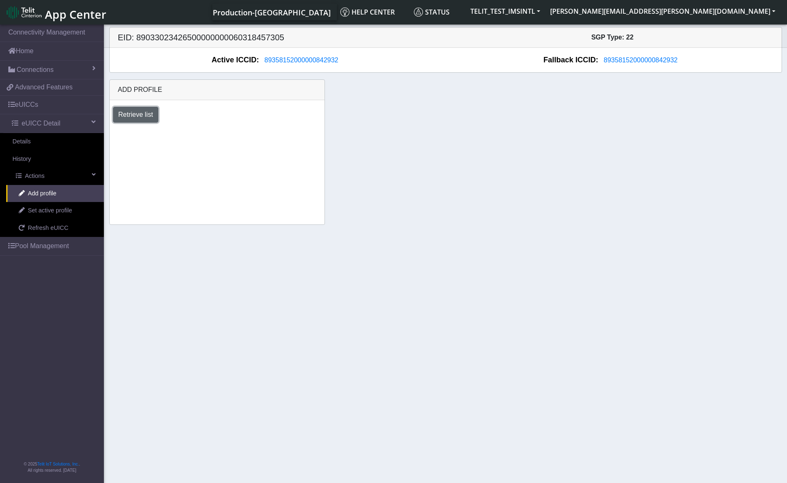
click at [145, 114] on button "Retrieve list" at bounding box center [136, 115] width 46 height 16
click at [225, 137] on select "Select profile to add OTHER-nxt23.net_ATT DNLD-nxt23.net-USC_test OTHER-Verizon…" at bounding box center [172, 137] width 118 height 16
click at [191, 235] on section "Connectivity Management Home Connections List Map f4a5043b907fe1e53529e4a936738…" at bounding box center [393, 254] width 787 height 463
click at [35, 163] on link "History" at bounding box center [52, 158] width 104 height 17
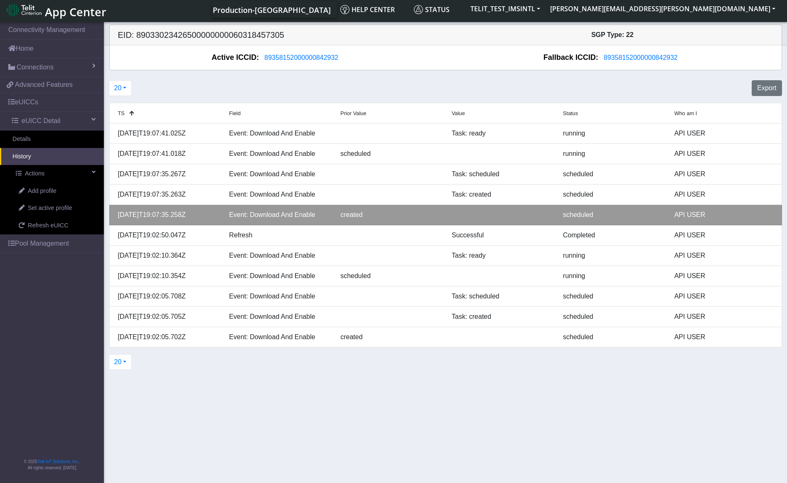
scroll to position [3, 0]
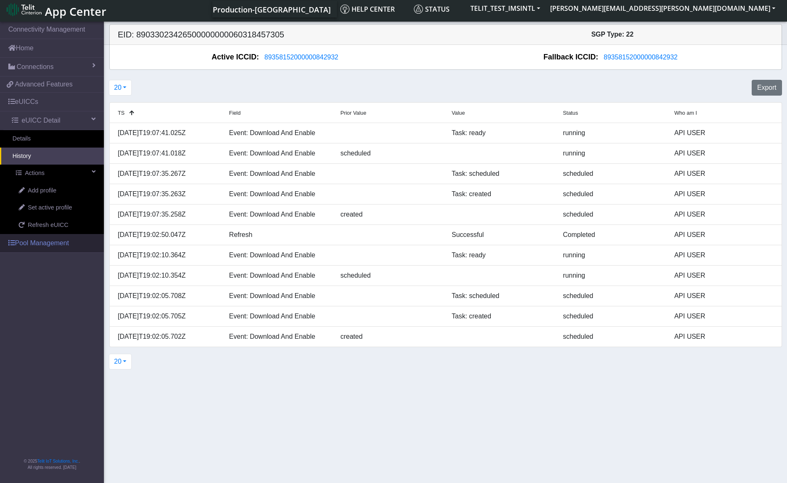
click at [50, 242] on link "Pool Management" at bounding box center [52, 243] width 104 height 18
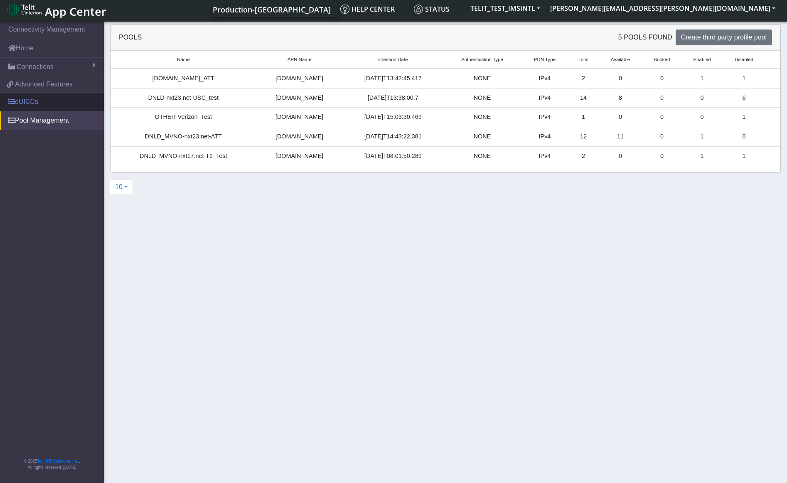
click at [27, 105] on link "eUICCs" at bounding box center [52, 102] width 104 height 18
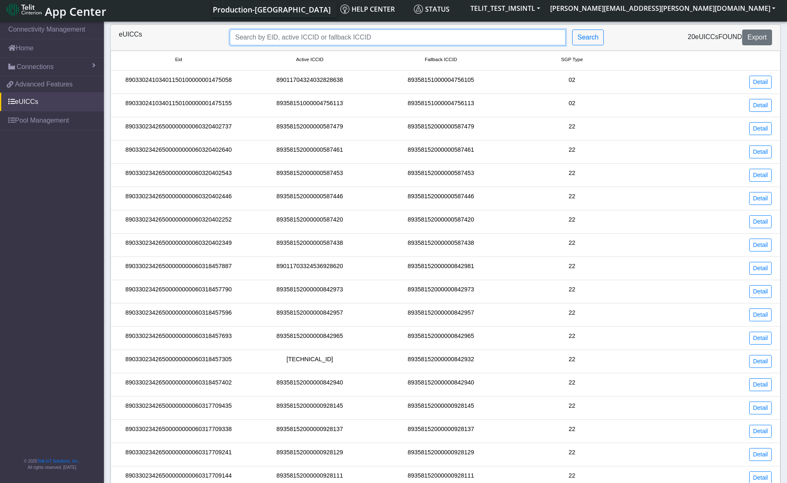
click at [289, 33] on input "Search..." at bounding box center [398, 38] width 336 height 16
paste input "89033023426500000000060318457305"
type input "89033023426500000000060318457305"
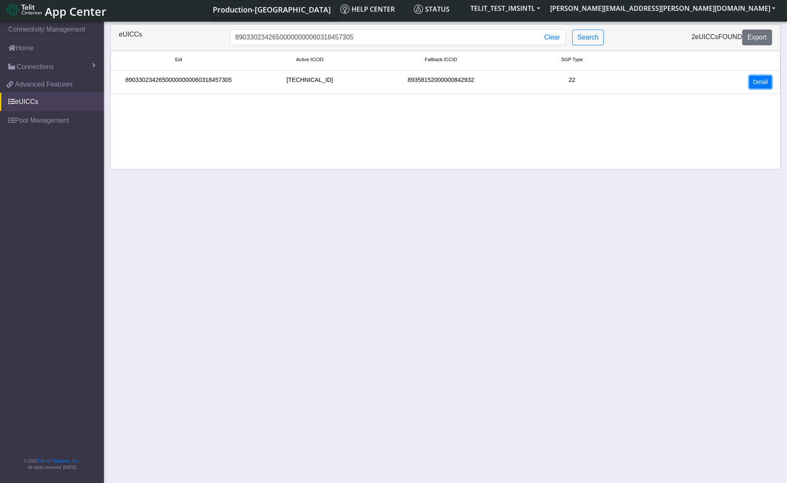
click at [758, 81] on link "Detail" at bounding box center [760, 82] width 22 height 13
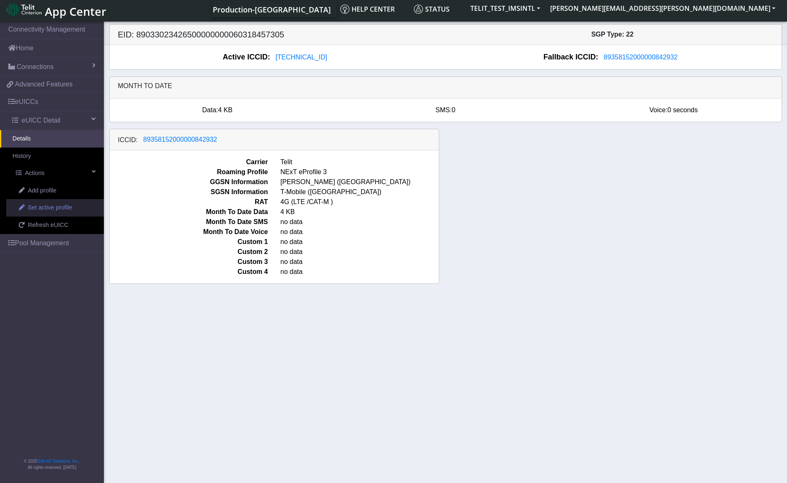
click at [61, 207] on span "Set active profile" at bounding box center [50, 207] width 44 height 9
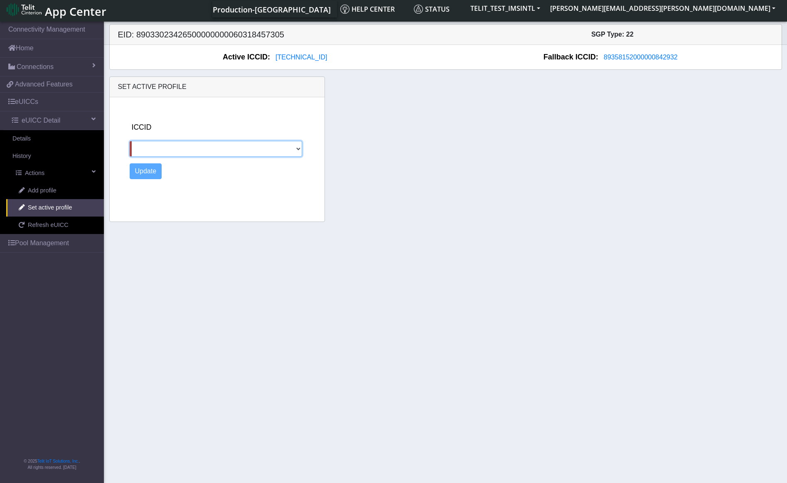
click at [295, 147] on select "89358152000000842932" at bounding box center [216, 149] width 172 height 16
select select "89358152000000842932"
click at [130, 141] on select "89358152000000842932" at bounding box center [216, 149] width 172 height 16
click at [153, 171] on button "Update" at bounding box center [146, 171] width 32 height 16
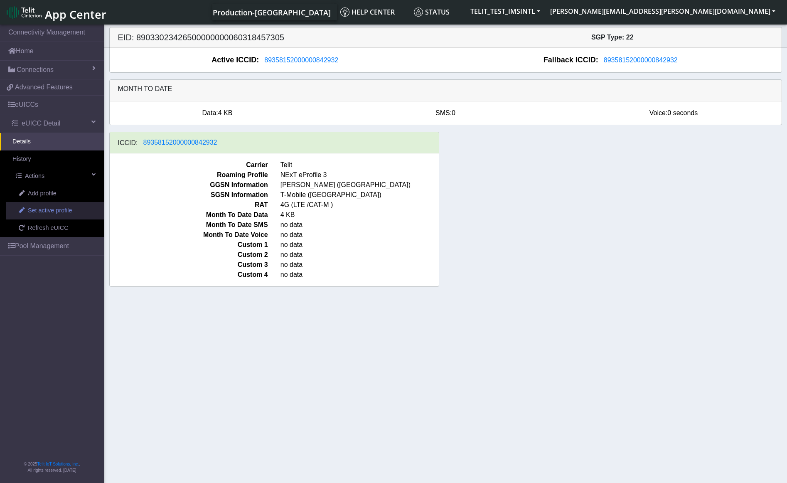
click at [53, 214] on span "Set active profile" at bounding box center [50, 210] width 44 height 9
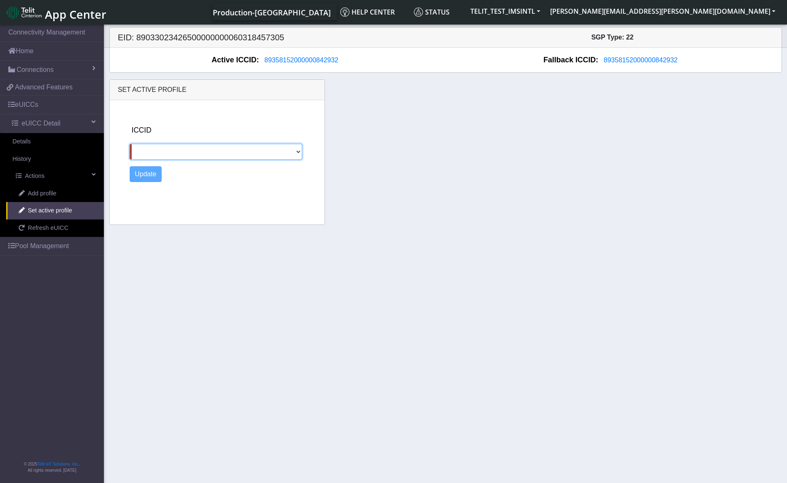
click at [296, 152] on select "[TECHNICAL_ID]" at bounding box center [216, 152] width 172 height 16
select select "[TECHNICAL_ID]"
click at [130, 144] on select "[TECHNICAL_ID]" at bounding box center [216, 152] width 172 height 16
click at [148, 175] on button "Update" at bounding box center [146, 174] width 32 height 16
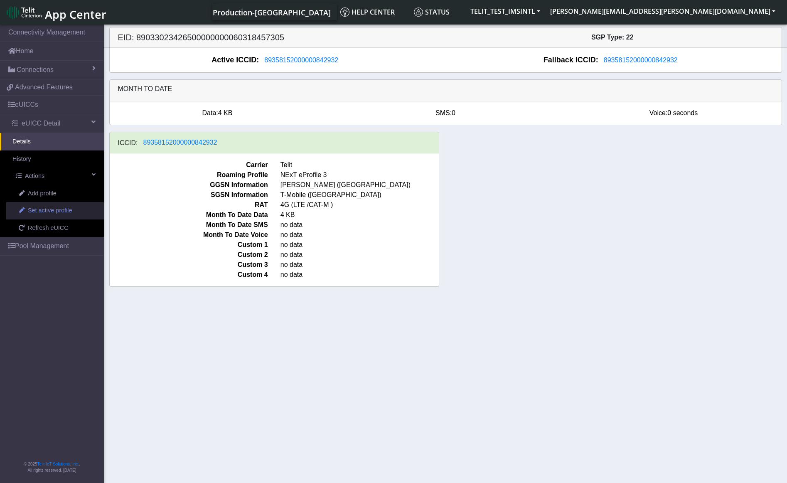
click at [52, 212] on span "Set active profile" at bounding box center [50, 210] width 44 height 9
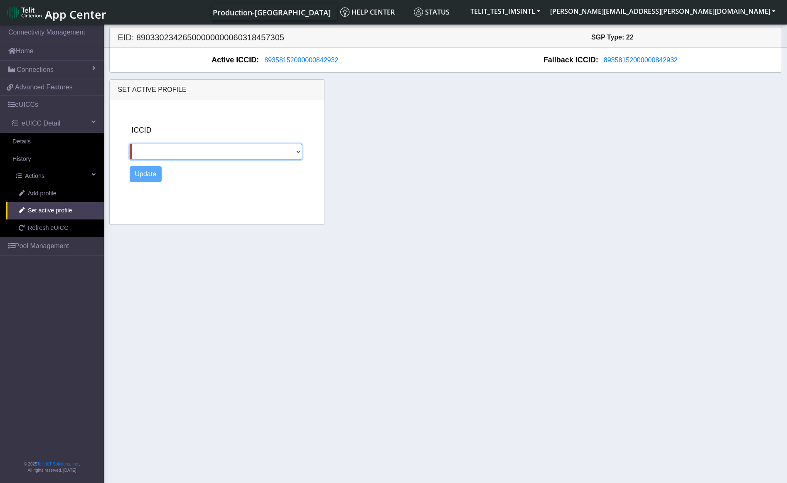
click at [232, 148] on select "[TECHNICAL_ID]" at bounding box center [216, 152] width 172 height 16
select select "[TECHNICAL_ID]"
click at [130, 144] on select "[TECHNICAL_ID]" at bounding box center [216, 152] width 172 height 16
click at [158, 174] on button "Update" at bounding box center [146, 174] width 32 height 16
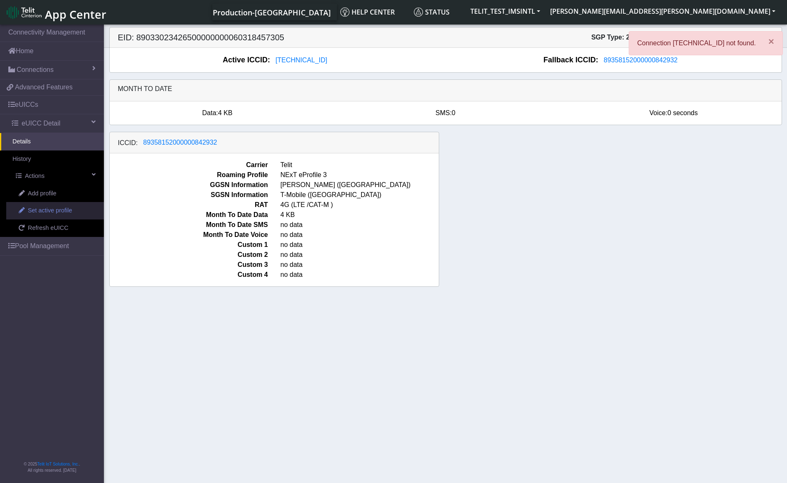
click at [63, 212] on span "Set active profile" at bounding box center [50, 210] width 44 height 9
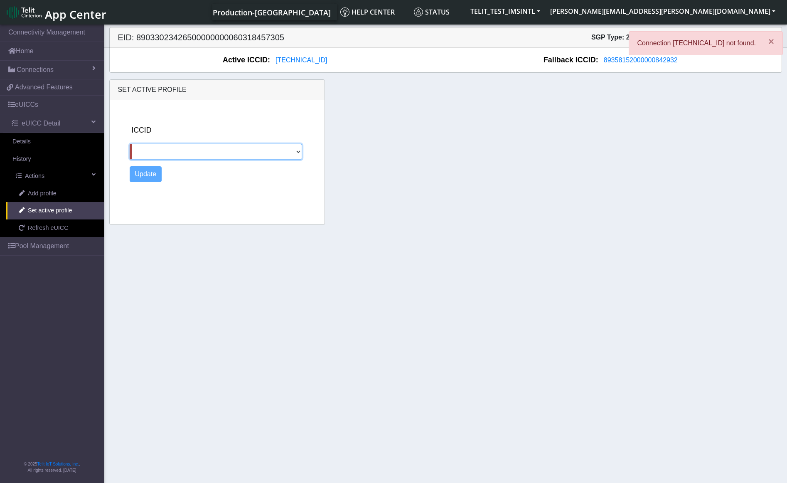
click at [199, 146] on select "89358152000000842932" at bounding box center [216, 152] width 172 height 16
select select "89358152000000842932"
click at [130, 144] on select "89358152000000842932" at bounding box center [216, 152] width 172 height 16
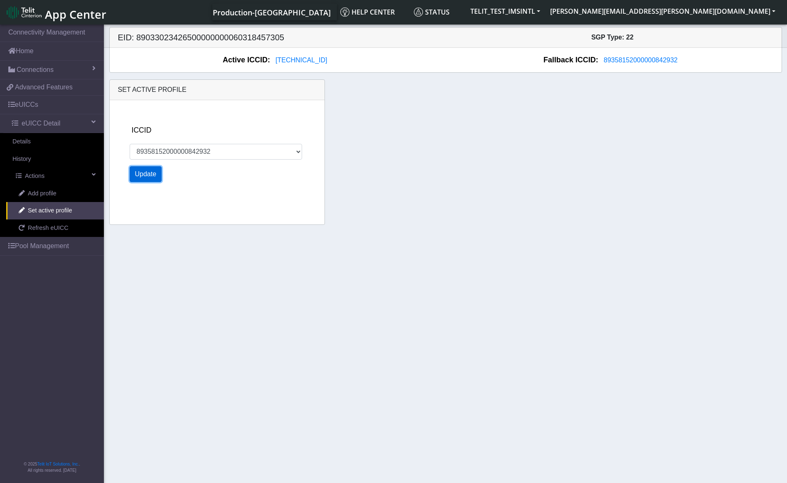
click at [151, 176] on button "Update" at bounding box center [146, 174] width 32 height 16
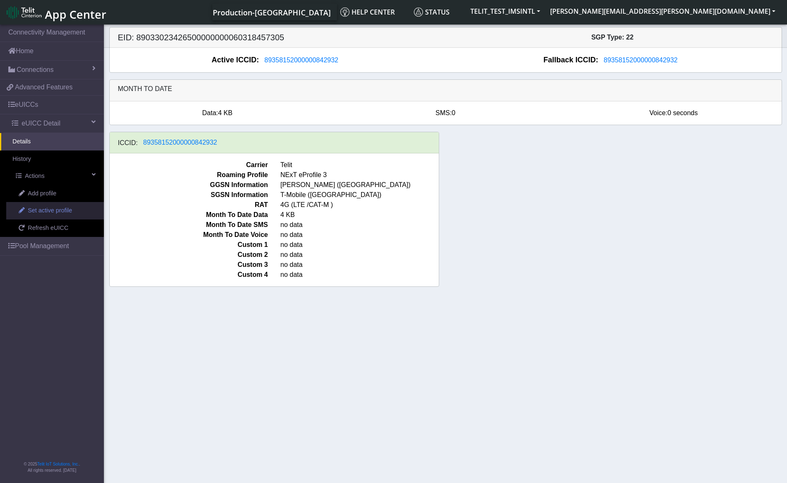
click at [51, 212] on span "Set active profile" at bounding box center [50, 210] width 44 height 9
select select
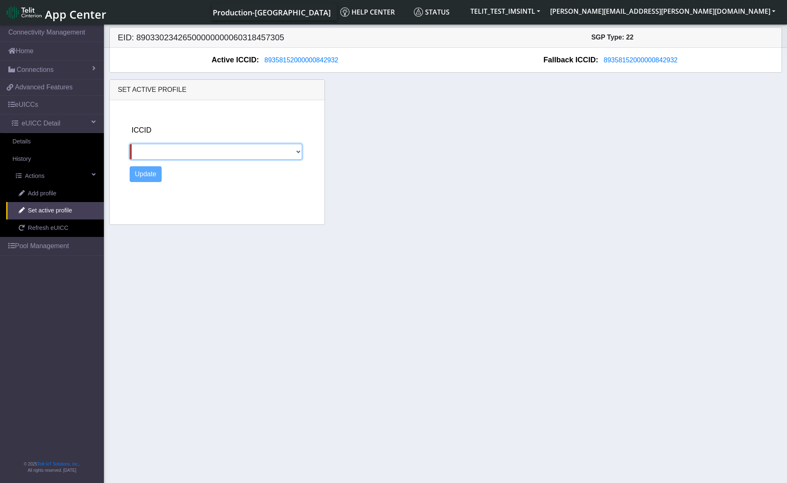
click at [278, 154] on select "[TECHNICAL_ID]" at bounding box center [216, 152] width 172 height 16
click at [382, 143] on div "Set active profile ICCID [TECHNICAL_ID] Update" at bounding box center [445, 151] width 685 height 145
click at [38, 52] on link "Home" at bounding box center [52, 51] width 104 height 18
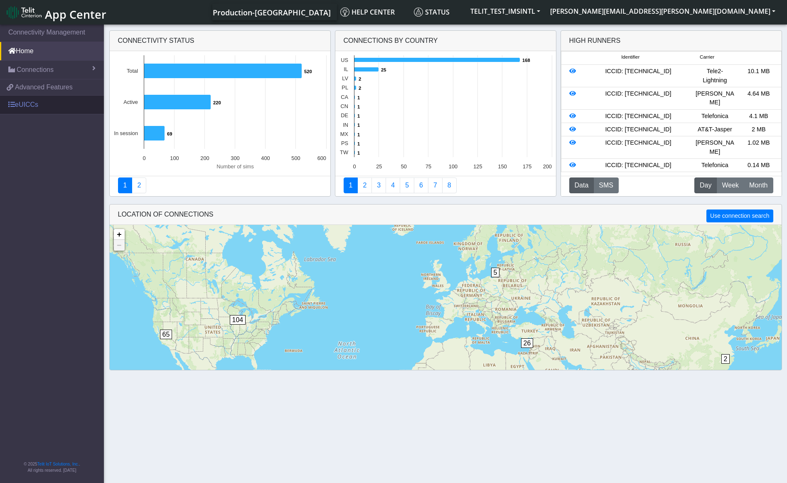
click at [32, 105] on link "eUICCs" at bounding box center [52, 105] width 104 height 18
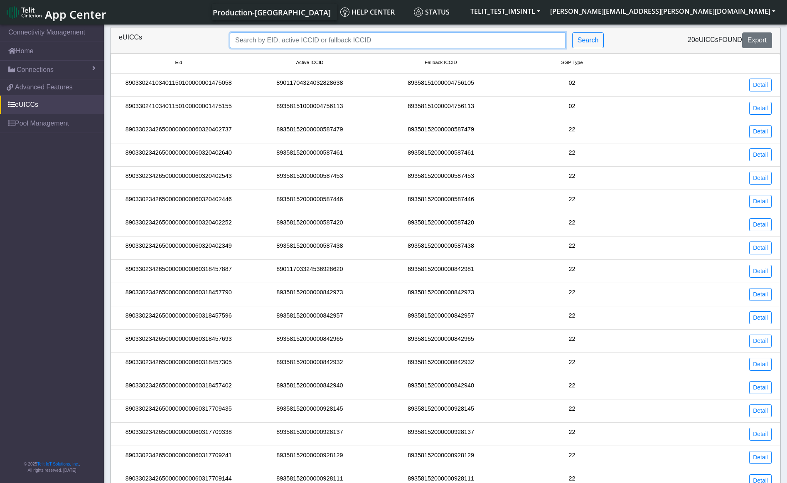
click at [309, 36] on input "Search..." at bounding box center [398, 40] width 336 height 16
paste input "89033023426500000000060318457305"
type input "89033023426500000000060318457305"
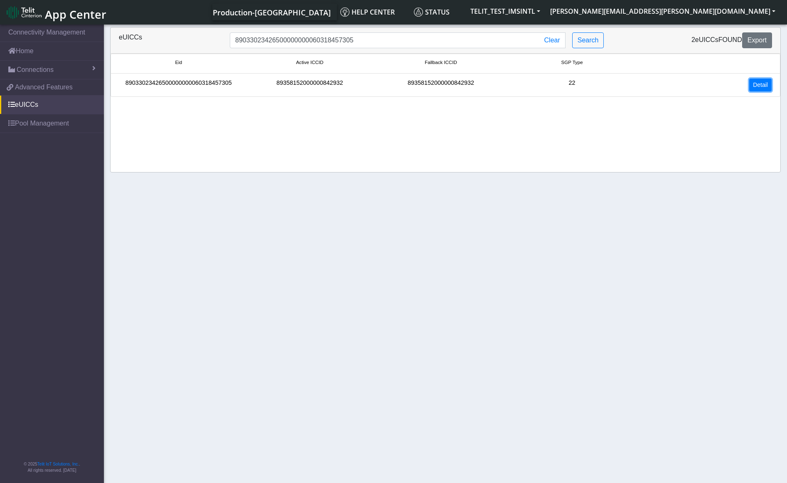
click at [758, 84] on link "Detail" at bounding box center [760, 85] width 22 height 13
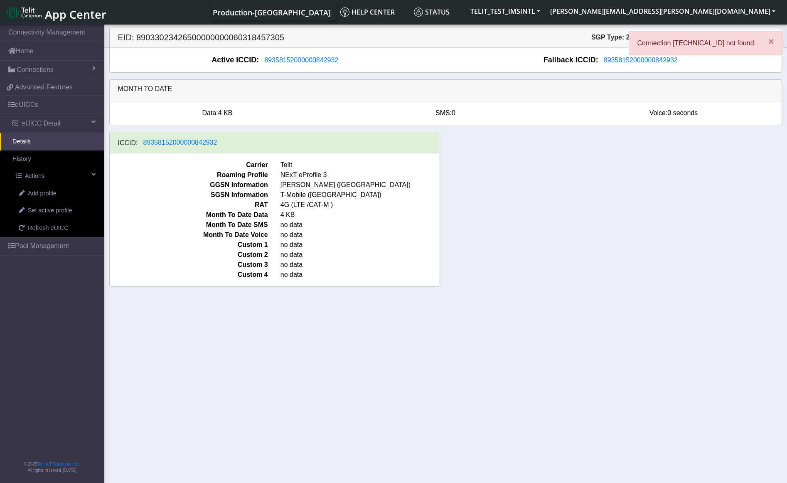
click at [51, 243] on link "Pool Management" at bounding box center [52, 246] width 104 height 18
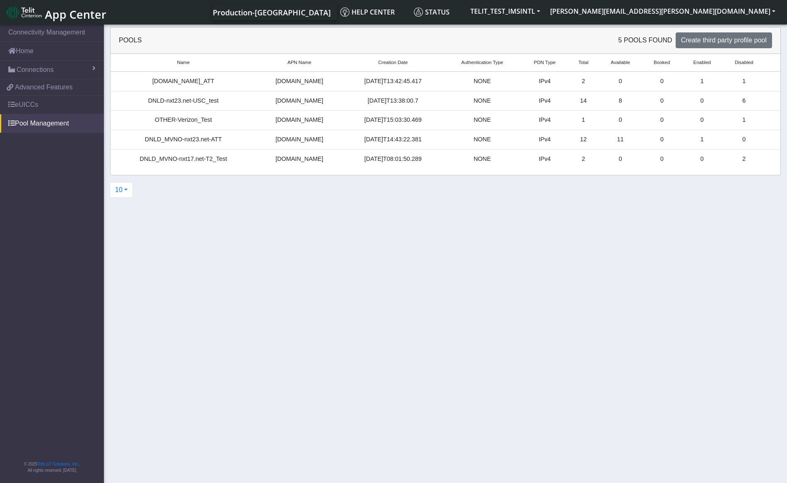
click at [568, 298] on section "Connectivity Management Home Connections List Map f4a5043b907fe1e53529e4a936738…" at bounding box center [393, 254] width 787 height 463
